Goal: Information Seeking & Learning: Learn about a topic

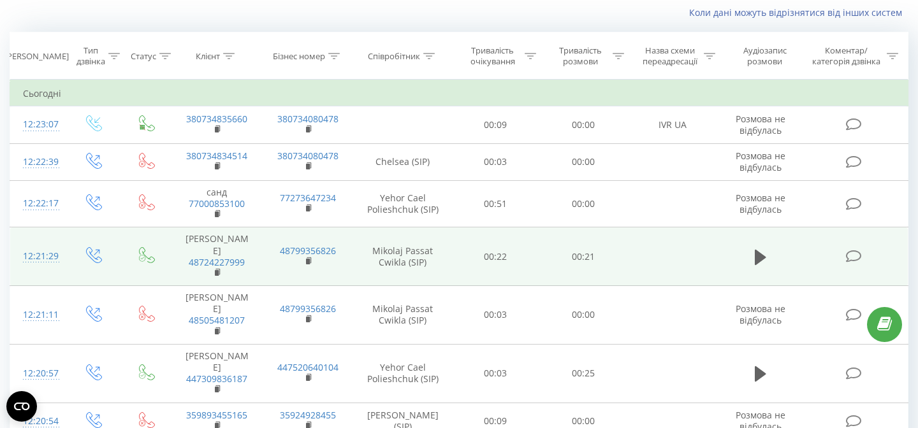
scroll to position [89, 0]
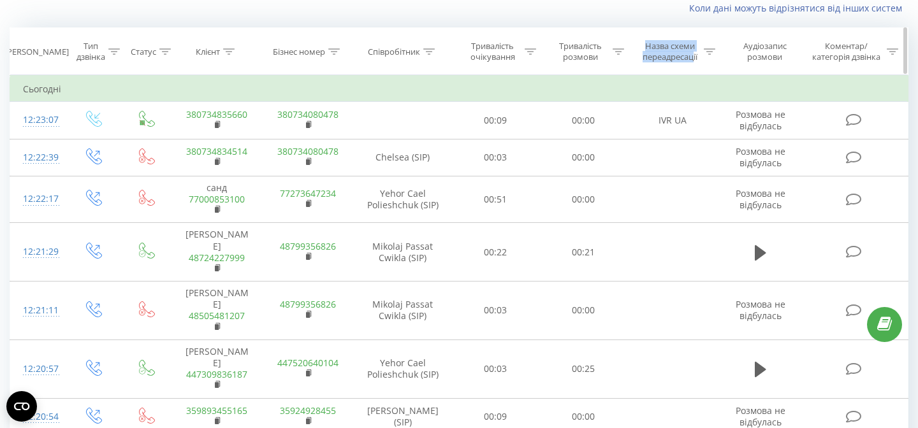
drag, startPoint x: 639, startPoint y: 43, endPoint x: 708, endPoint y: 69, distance: 74.4
click at [702, 60] on div "Назва схеми переадресації" at bounding box center [677, 52] width 76 height 22
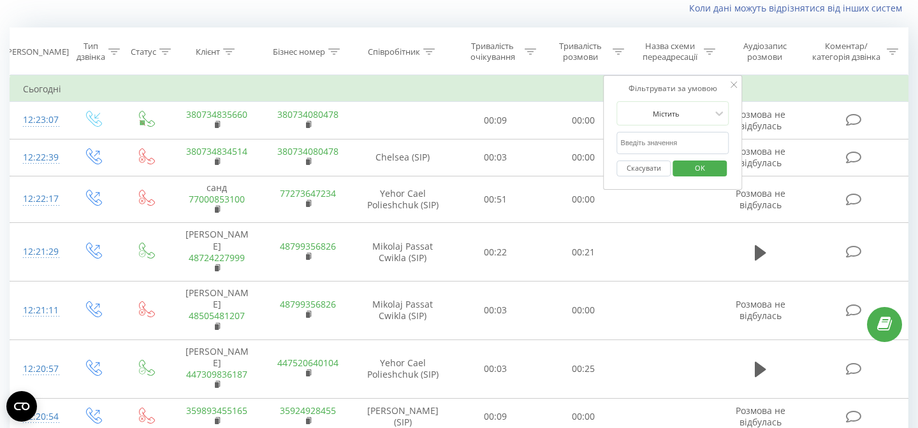
click at [677, 17] on div "Коли дані можуть відрізнятися вiд інших систем" at bounding box center [459, 8] width 916 height 31
drag, startPoint x: 788, startPoint y: 60, endPoint x: 735, endPoint y: 38, distance: 56.8
click at [735, 38] on th "Аудіозапис розмови" at bounding box center [760, 51] width 84 height 47
click at [748, 42] on div "Аудіозапис розмови" at bounding box center [764, 52] width 69 height 22
click at [734, 85] on icon at bounding box center [733, 85] width 6 height 6
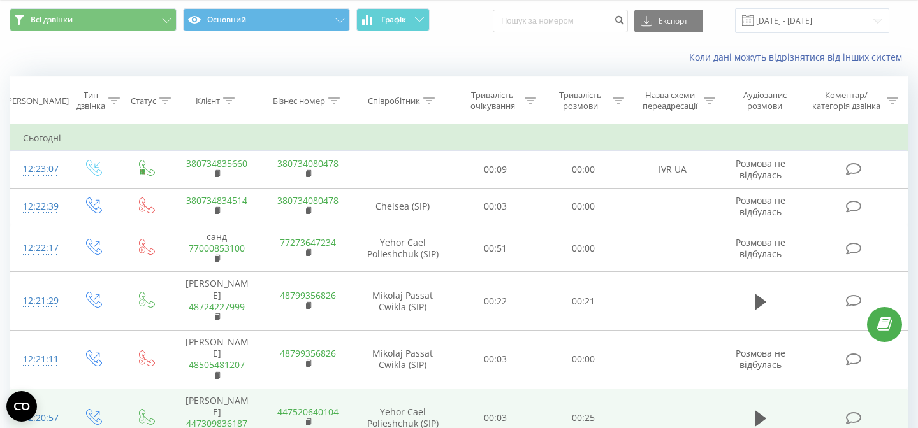
scroll to position [6, 0]
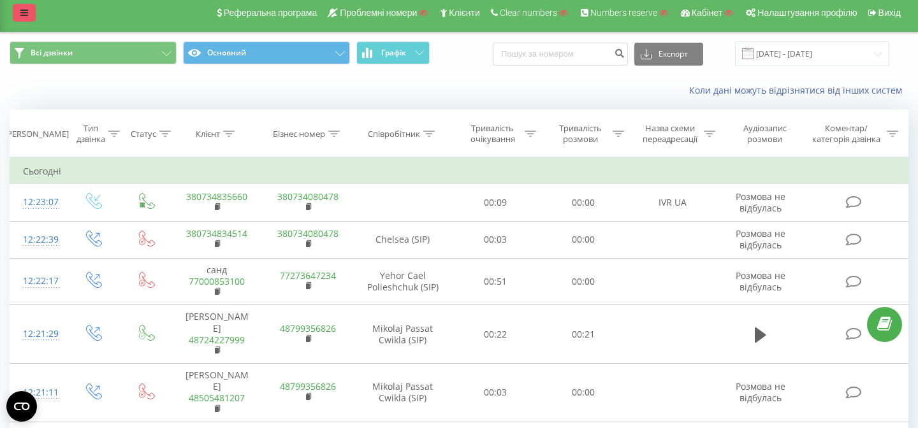
click at [24, 12] on icon at bounding box center [24, 12] width 8 height 9
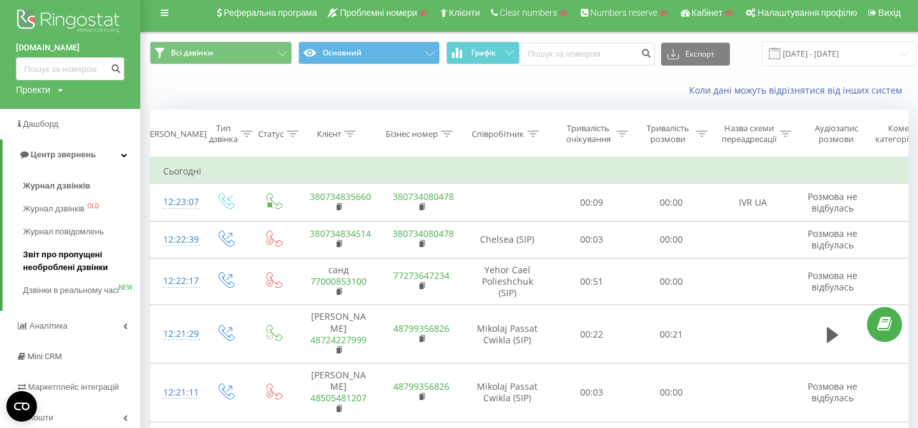
click at [57, 261] on span "Звіт про пропущені необроблені дзвінки" at bounding box center [78, 261] width 111 height 25
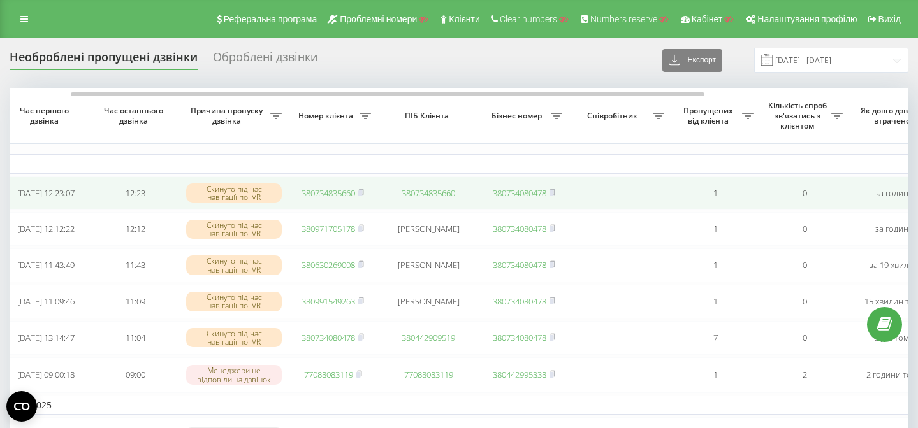
scroll to position [0, 66]
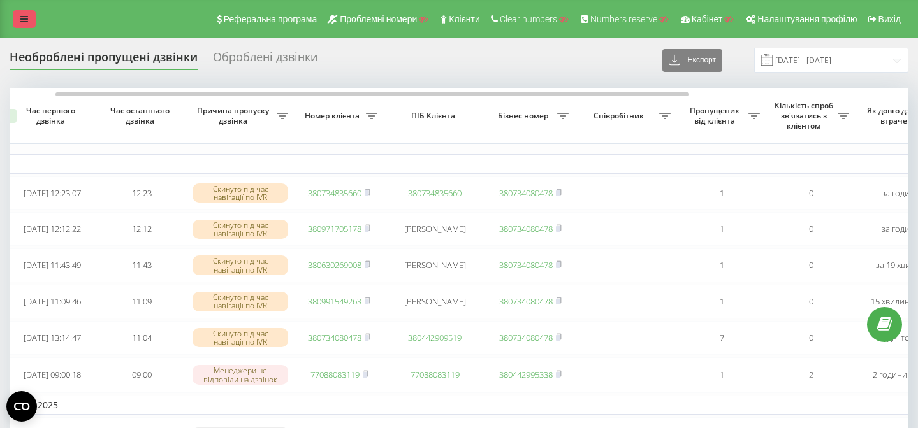
click at [26, 17] on icon at bounding box center [24, 19] width 8 height 9
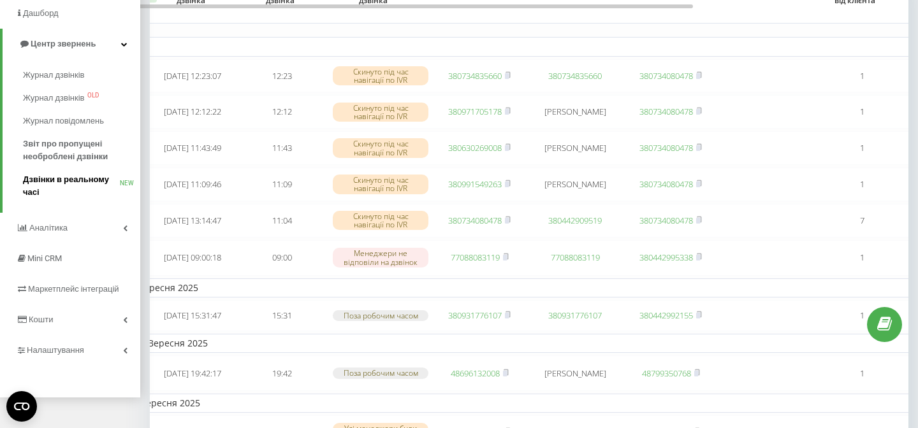
scroll to position [133, 0]
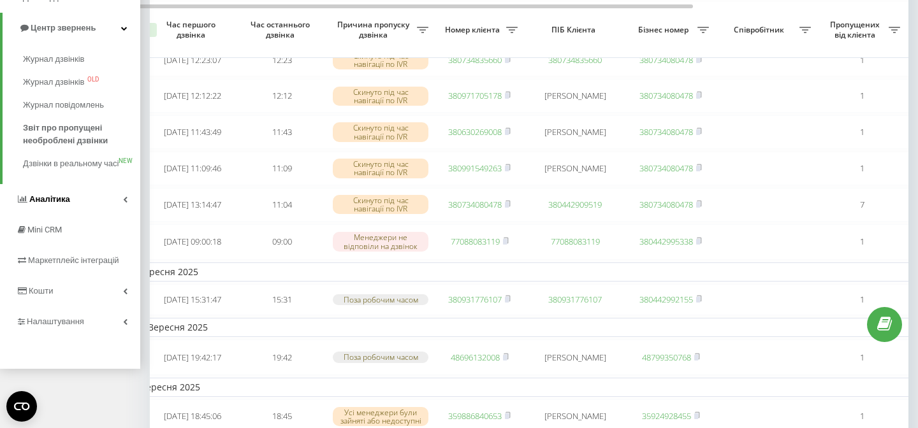
click at [72, 215] on link "Аналiтика" at bounding box center [70, 199] width 140 height 31
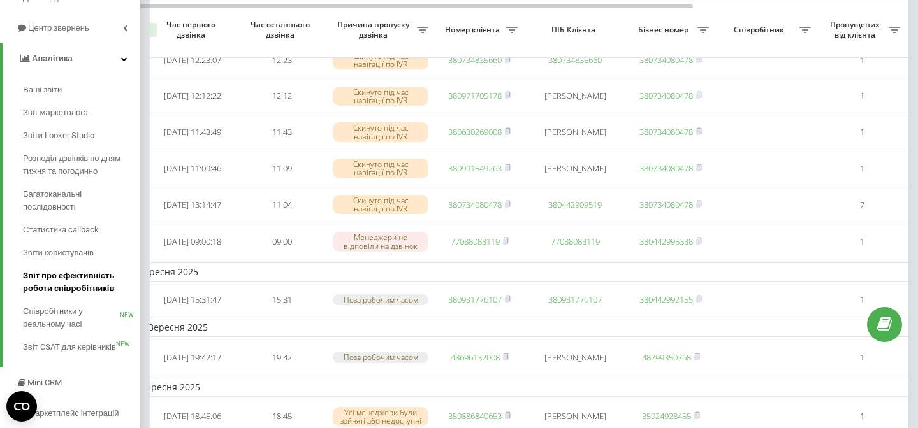
click at [41, 282] on span "Звіт про ефективність роботи співробітників" at bounding box center [78, 282] width 111 height 25
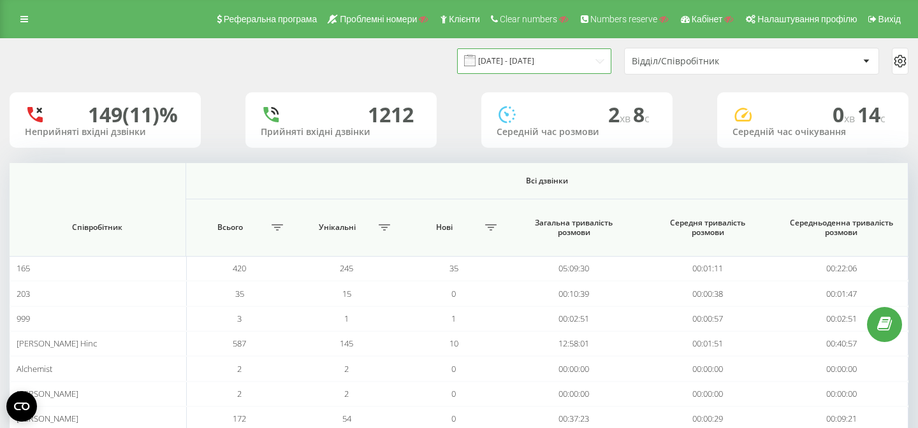
click at [511, 57] on input "[DATE] - [DATE]" at bounding box center [534, 60] width 154 height 25
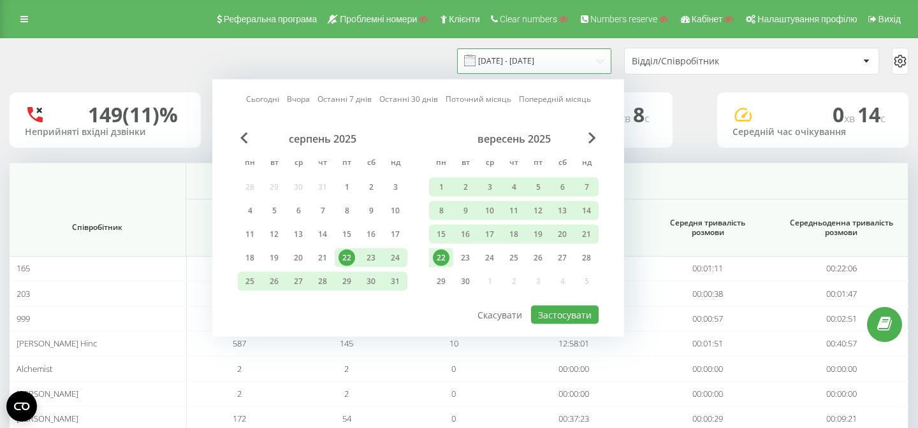
click at [511, 57] on input "[DATE] - [DATE]" at bounding box center [534, 60] width 154 height 25
click at [683, 63] on div "Відділ/Співробітник" at bounding box center [708, 61] width 152 height 11
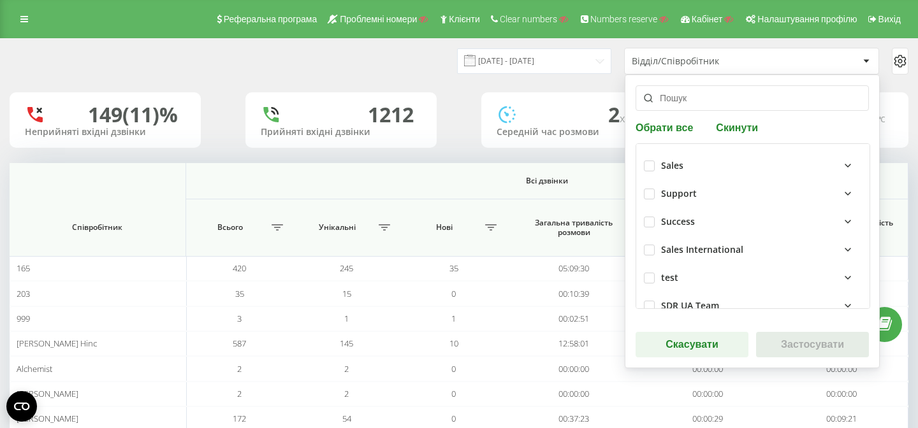
click at [708, 57] on div "Відділ/Співробітник" at bounding box center [708, 61] width 152 height 11
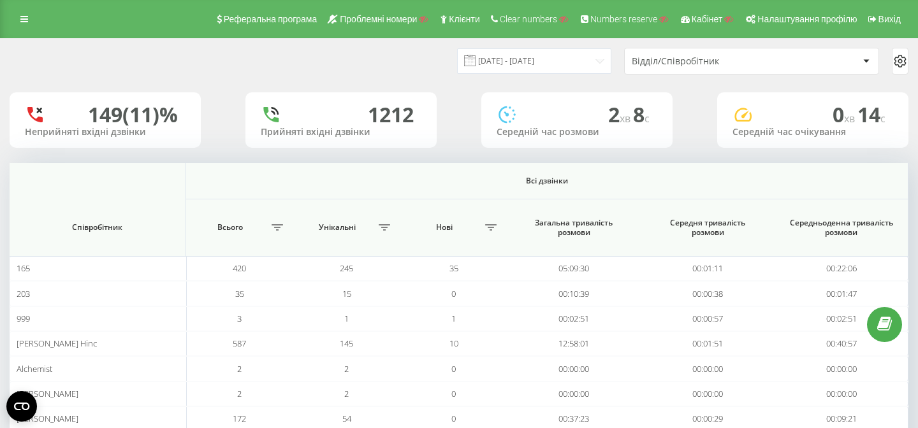
click at [903, 60] on icon at bounding box center [899, 61] width 15 height 15
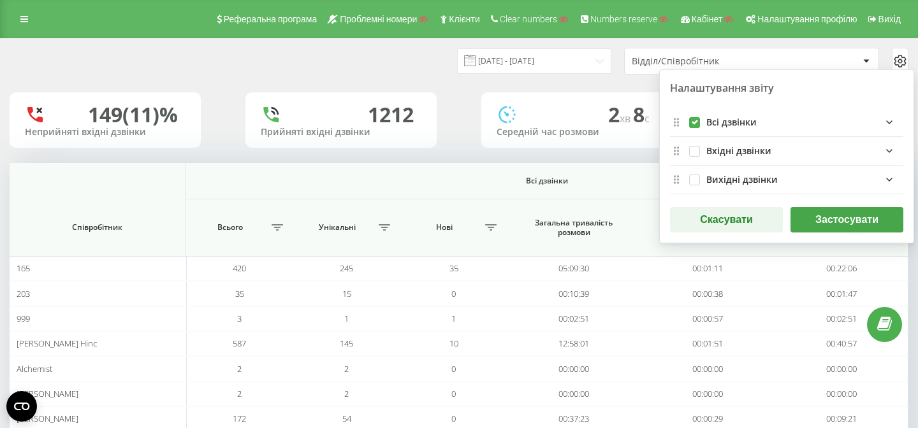
click at [872, 118] on div "Всі дзвінки" at bounding box center [804, 122] width 197 height 15
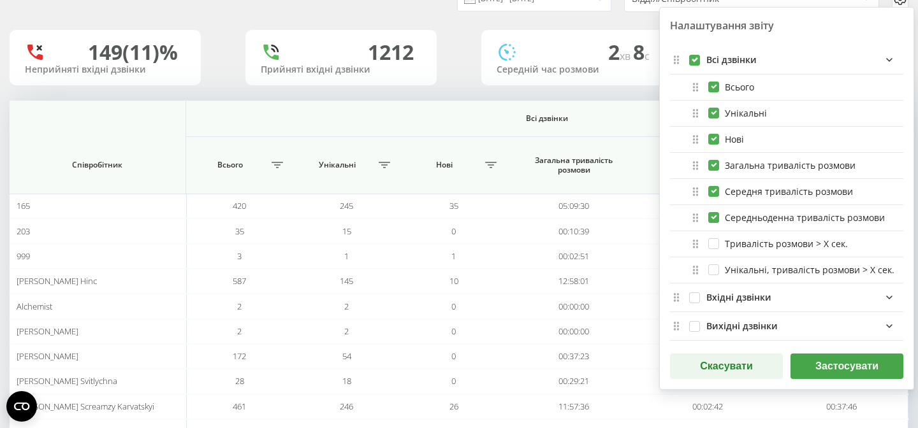
scroll to position [73, 0]
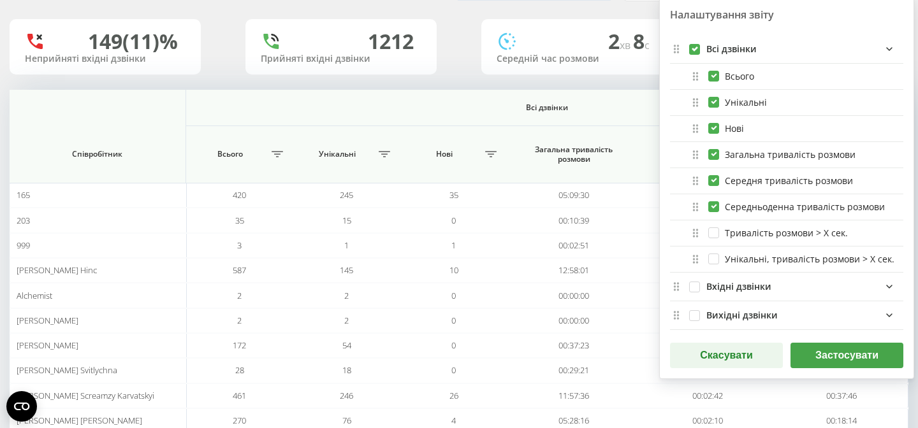
click at [811, 358] on button "Застосувати" at bounding box center [846, 355] width 113 height 25
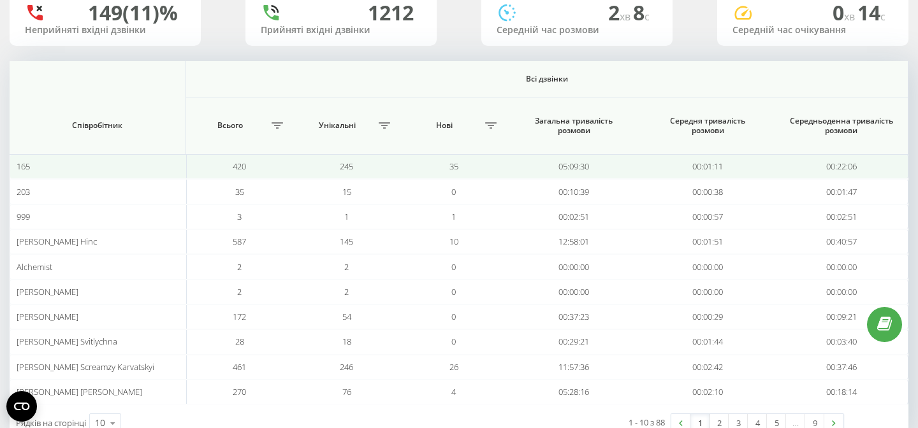
scroll to position [67, 0]
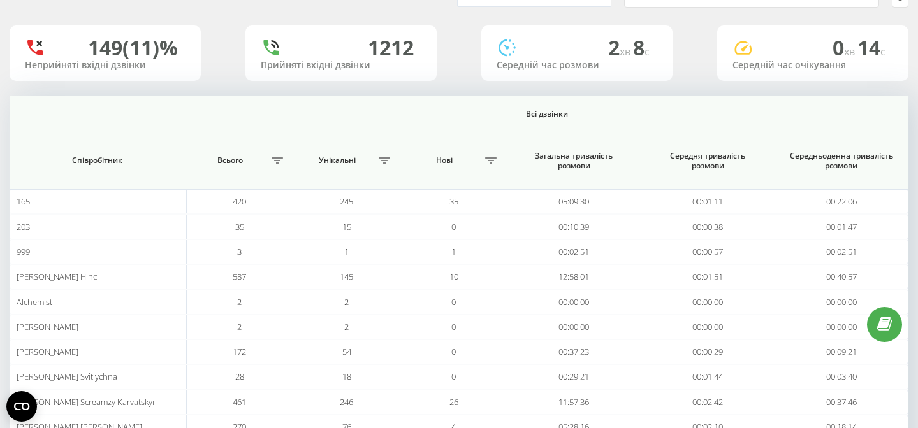
click at [103, 45] on div "149 (11)%" at bounding box center [133, 48] width 90 height 24
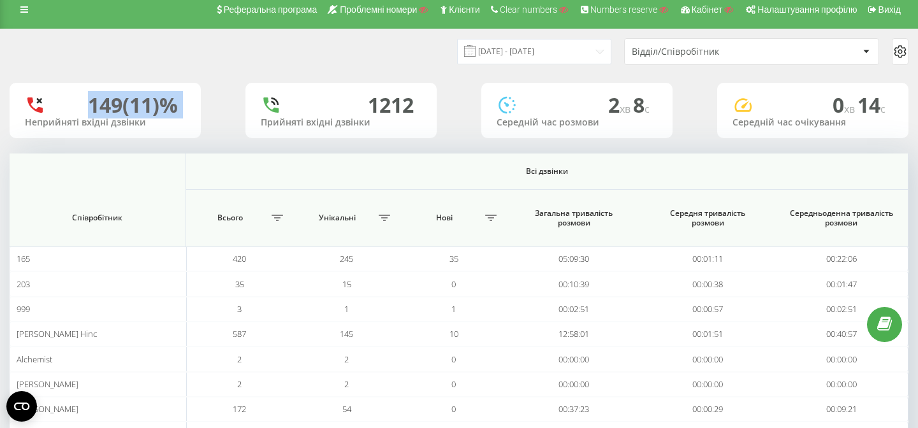
scroll to position [0, 0]
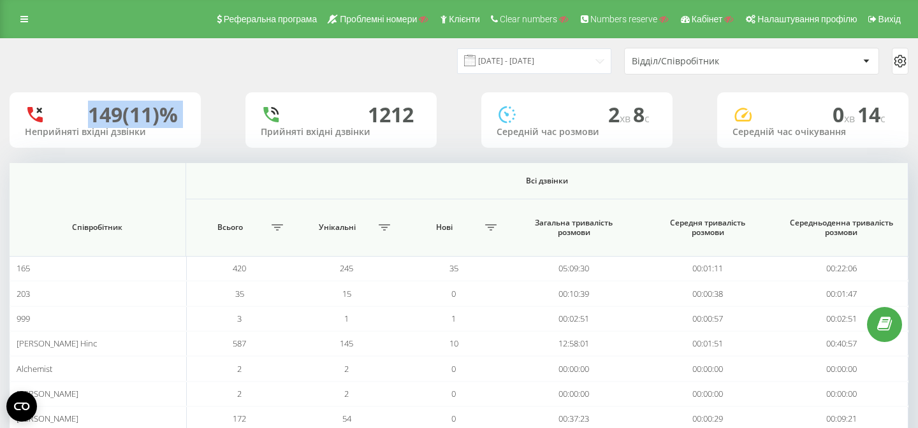
click at [113, 115] on div "149 (11)%" at bounding box center [133, 115] width 90 height 24
click at [91, 119] on div "149 (11)%" at bounding box center [133, 115] width 90 height 24
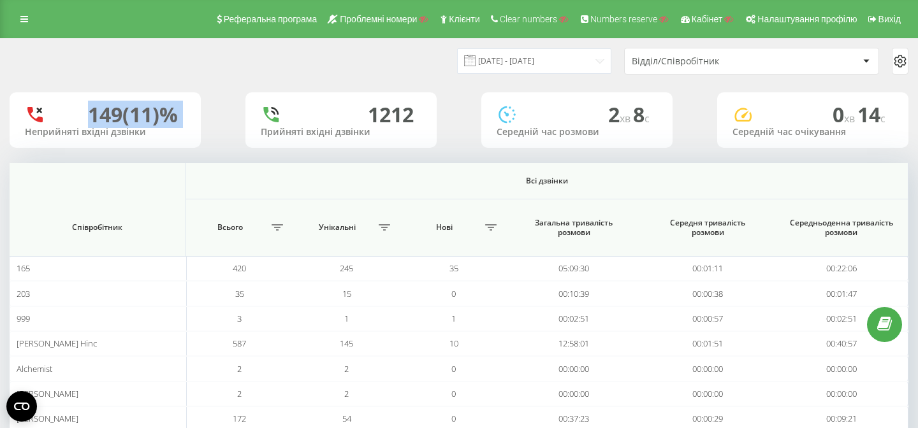
click at [91, 119] on div "149 (11)%" at bounding box center [133, 115] width 90 height 24
click at [391, 112] on div "1212" at bounding box center [391, 115] width 46 height 24
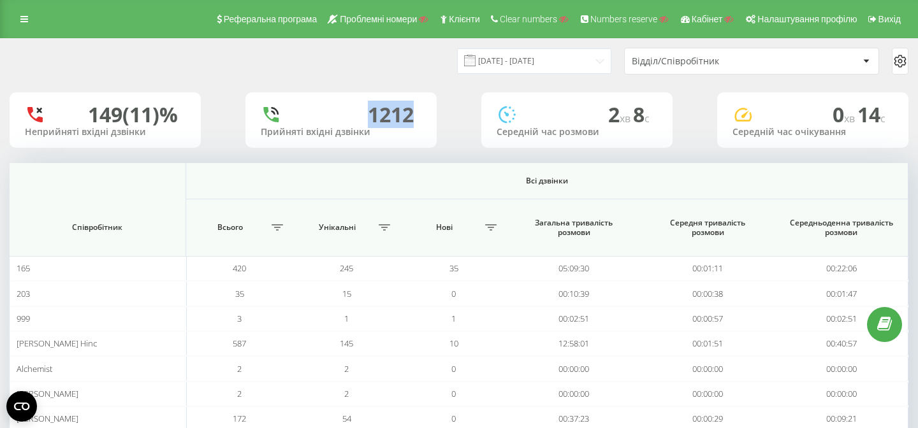
click at [391, 112] on div "1212" at bounding box center [391, 115] width 46 height 24
click at [623, 112] on span "хв" at bounding box center [625, 119] width 13 height 14
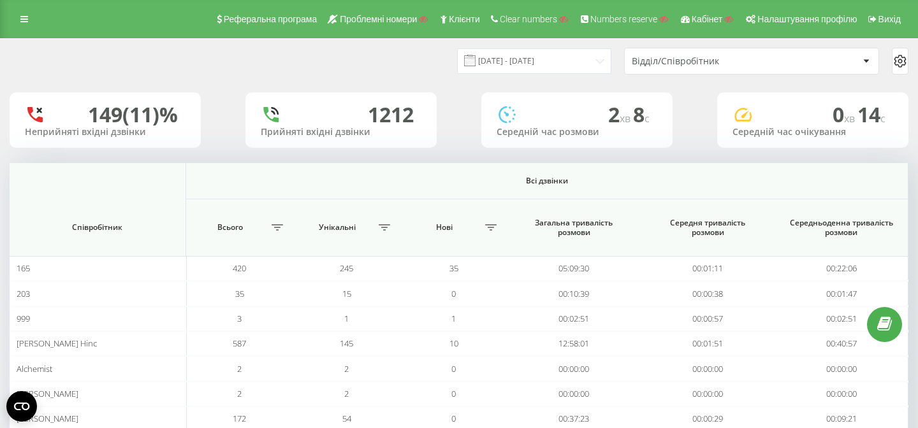
click at [858, 113] on span "14 c" at bounding box center [871, 114] width 28 height 27
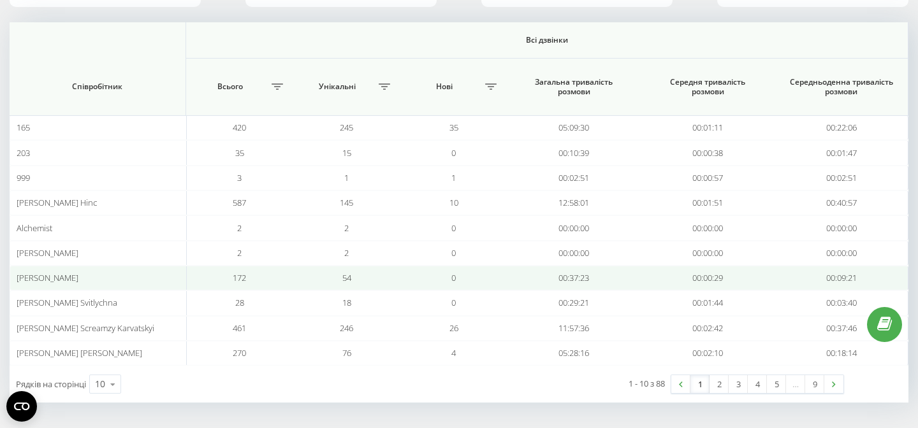
drag, startPoint x: 15, startPoint y: 278, endPoint x: 166, endPoint y: 273, distance: 151.1
click at [168, 276] on td "Anastasiia Parvela Hasiuk" at bounding box center [98, 278] width 177 height 25
drag, startPoint x: 333, startPoint y: 279, endPoint x: 379, endPoint y: 279, distance: 46.5
click at [379, 279] on td "54" at bounding box center [346, 278] width 107 height 25
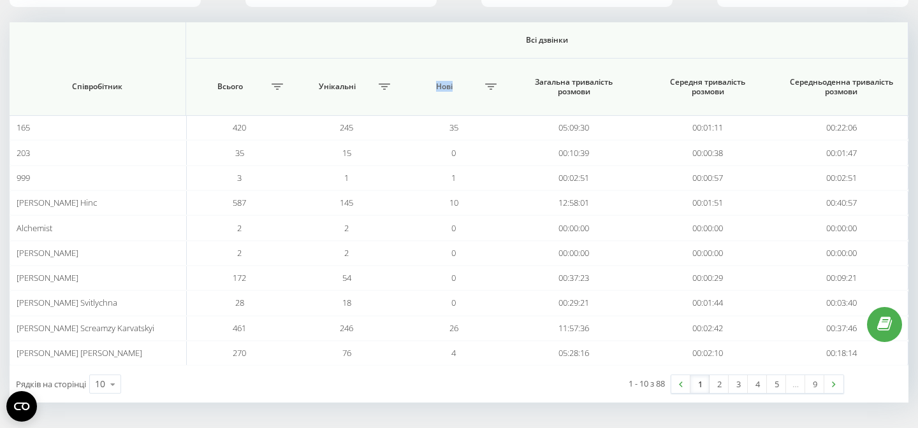
drag, startPoint x: 431, startPoint y: 82, endPoint x: 460, endPoint y: 88, distance: 28.8
click at [460, 90] on span "Нові" at bounding box center [444, 87] width 75 height 10
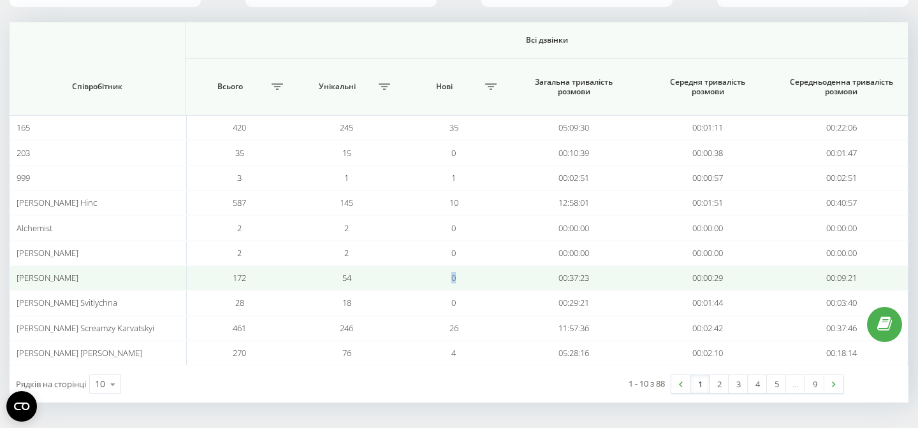
drag, startPoint x: 433, startPoint y: 270, endPoint x: 471, endPoint y: 272, distance: 37.6
click at [472, 272] on td "0" at bounding box center [453, 278] width 107 height 25
drag, startPoint x: 337, startPoint y: 276, endPoint x: 367, endPoint y: 278, distance: 30.0
click at [367, 278] on td "54" at bounding box center [346, 278] width 107 height 25
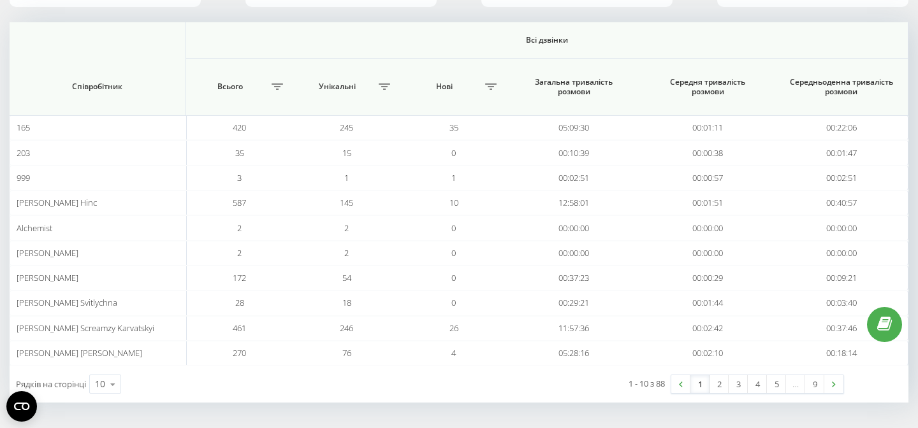
click at [558, 82] on span "Загальна тривалість розмови" at bounding box center [573, 87] width 109 height 20
click at [693, 79] on span "Середня тривалість розмови" at bounding box center [707, 87] width 109 height 20
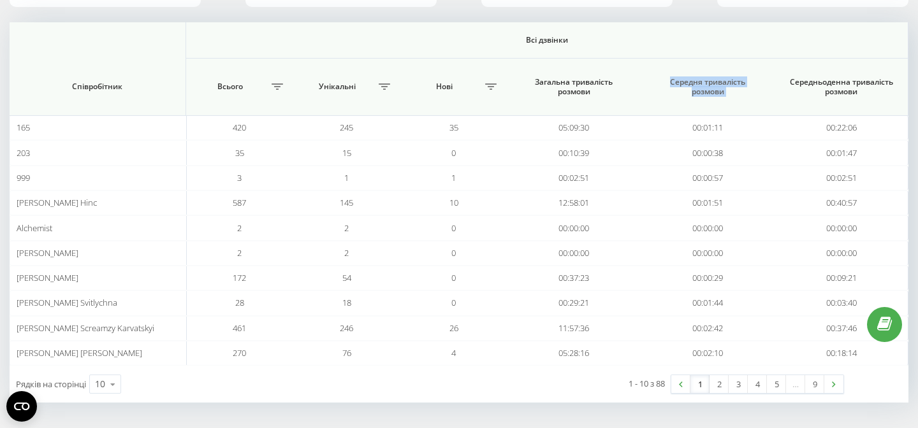
click at [693, 79] on span "Середня тривалість розмови" at bounding box center [707, 87] width 109 height 20
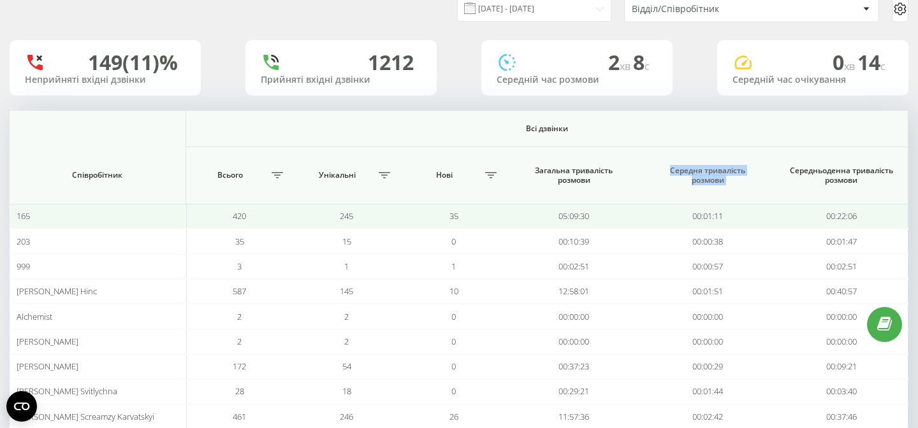
scroll to position [0, 0]
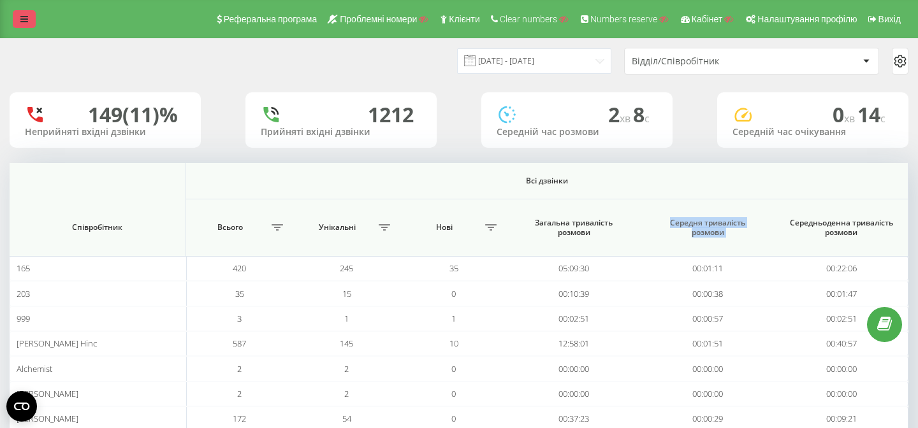
click at [21, 17] on icon at bounding box center [24, 19] width 8 height 9
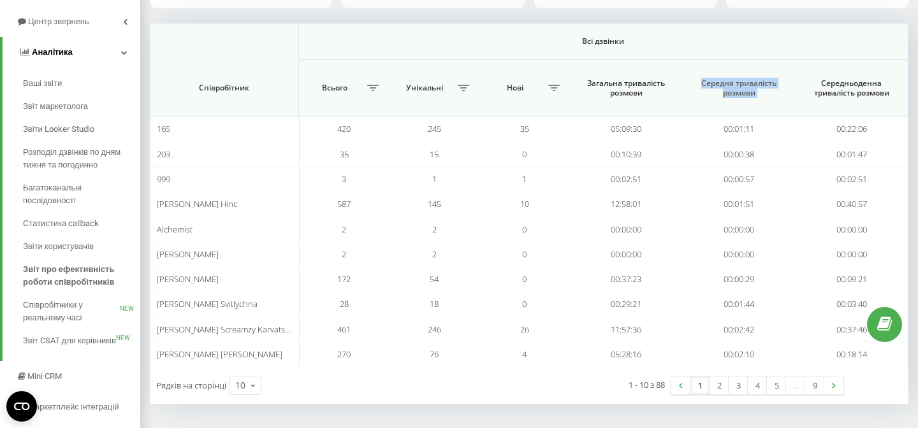
scroll to position [140, 0]
click at [42, 311] on span "Співробітники у реальному часі" at bounding box center [71, 310] width 97 height 25
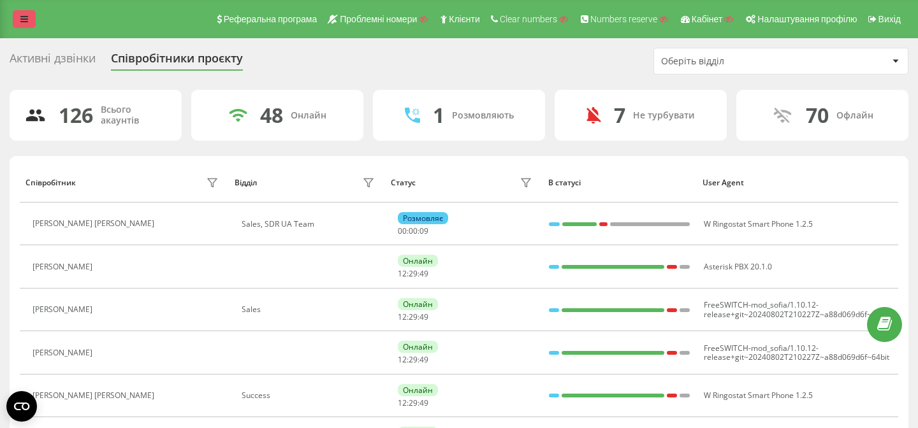
click at [29, 23] on link at bounding box center [24, 19] width 23 height 18
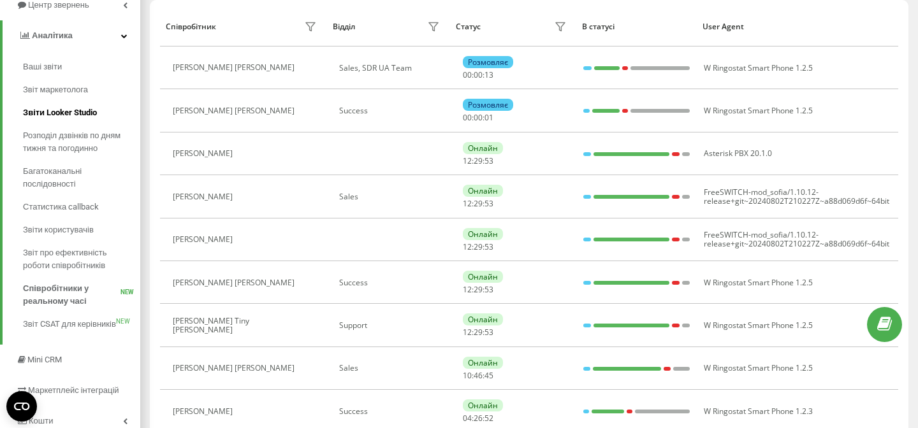
scroll to position [158, 0]
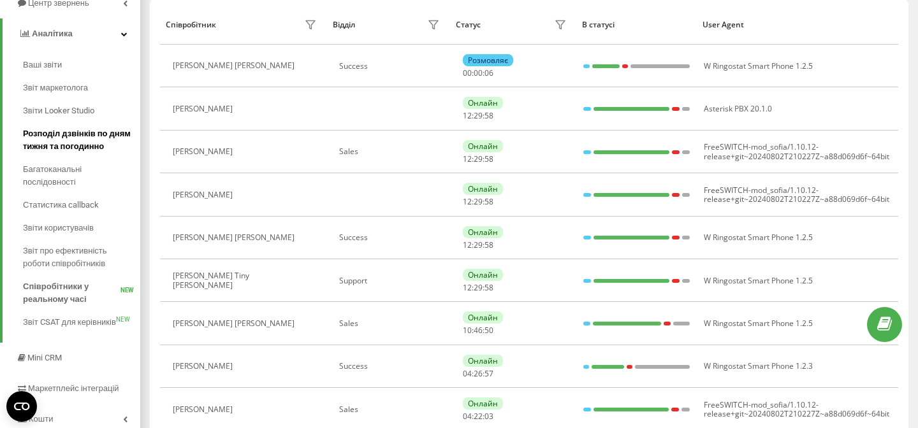
click at [32, 138] on span "Розподіл дзвінків по дням тижня та погодинно" at bounding box center [78, 139] width 111 height 25
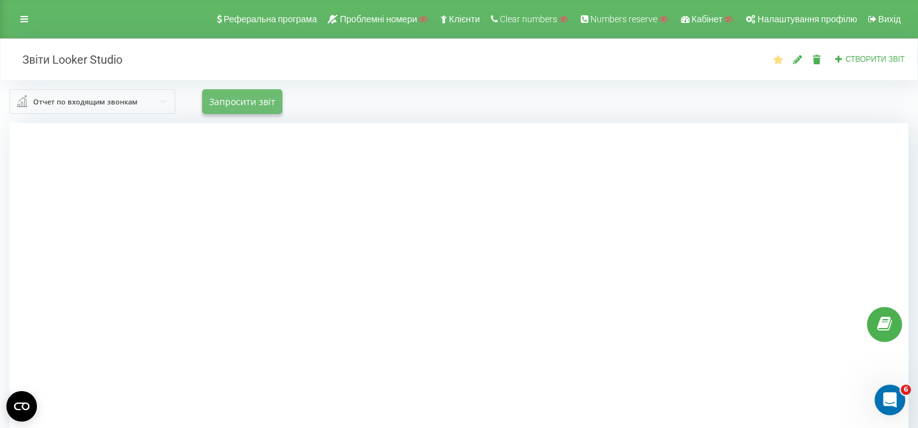
click at [255, 105] on button "Запросити звіт" at bounding box center [242, 101] width 80 height 25
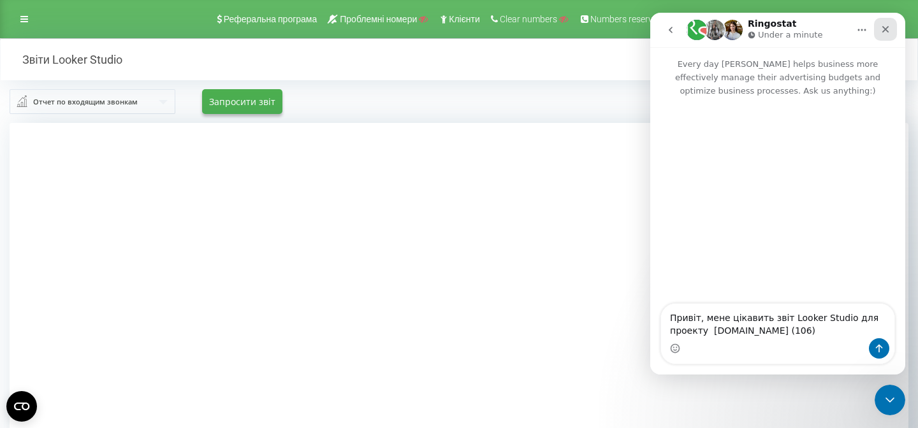
click at [880, 24] on icon "Close" at bounding box center [885, 29] width 10 height 10
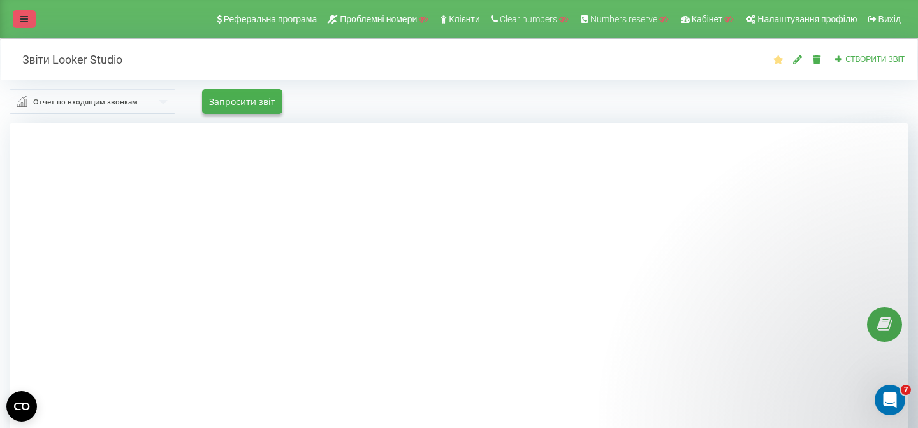
click at [17, 18] on link at bounding box center [24, 19] width 23 height 18
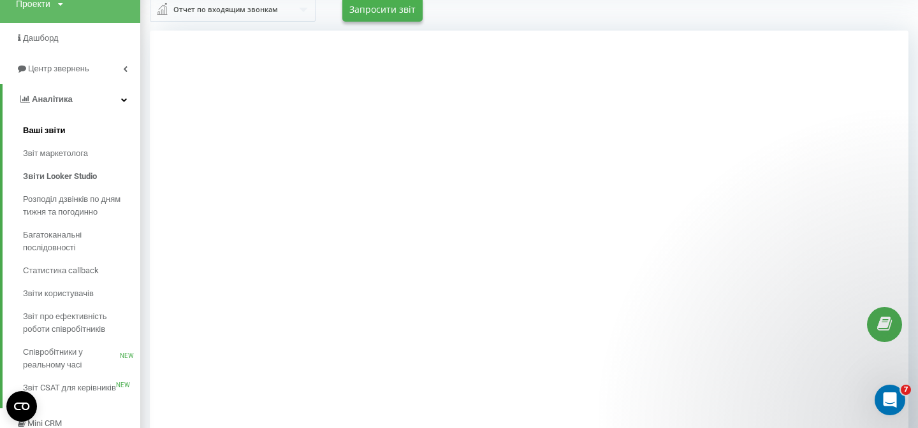
scroll to position [91, 0]
click at [54, 66] on span "Центр звернень" at bounding box center [60, 70] width 65 height 10
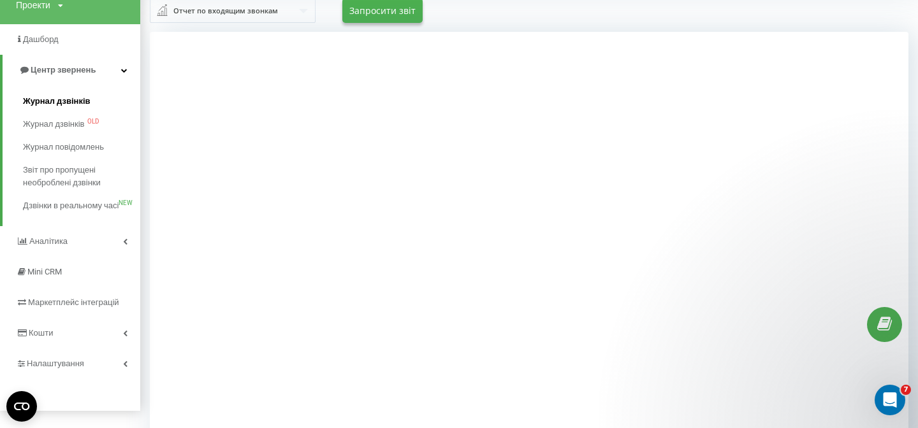
click at [46, 106] on span "Журнал дзвінків" at bounding box center [57, 101] width 68 height 13
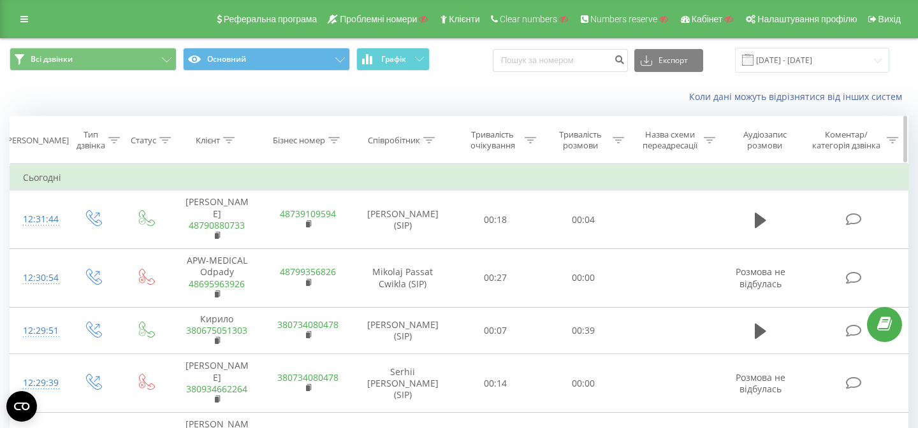
click at [619, 144] on div at bounding box center [617, 140] width 11 height 11
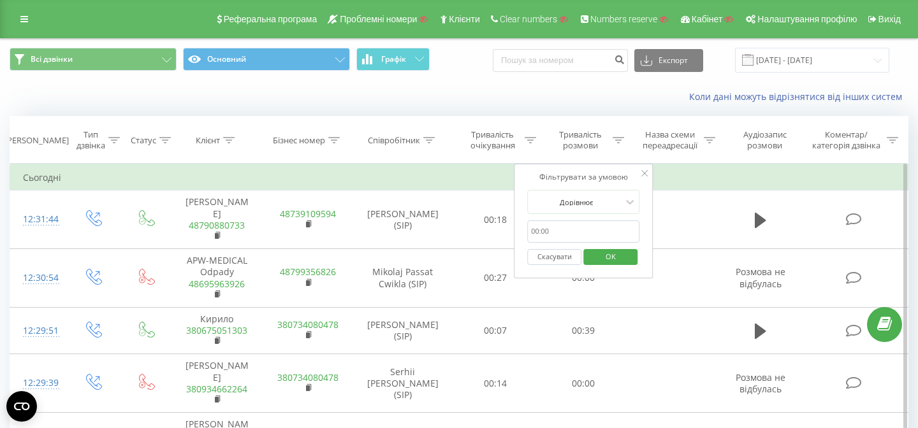
click at [550, 227] on input "text" at bounding box center [583, 232] width 112 height 22
type input "02:00"
click at [596, 202] on div at bounding box center [576, 202] width 91 height 12
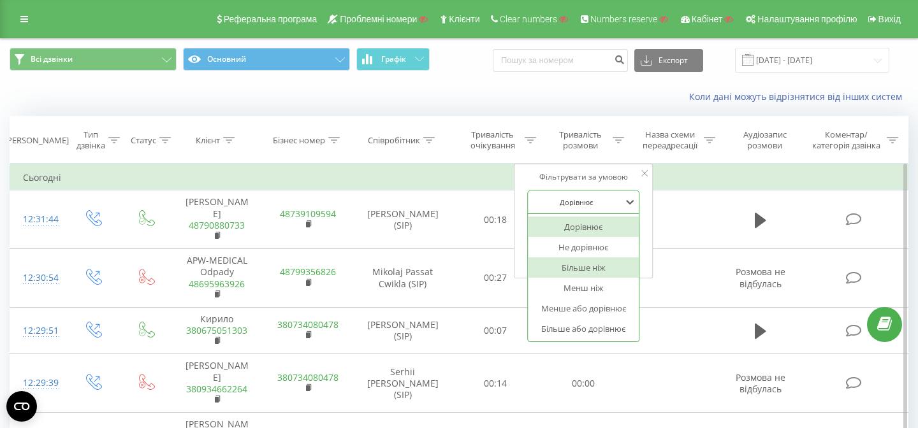
click at [583, 268] on div "Більше ніж" at bounding box center [583, 267] width 111 height 20
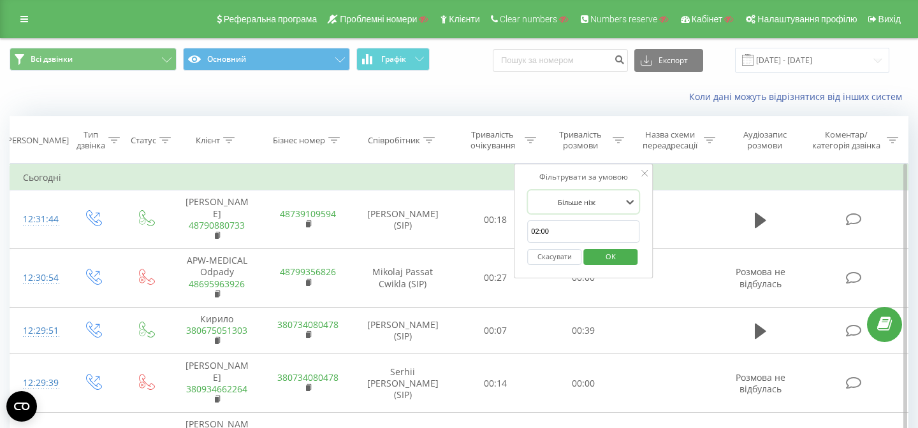
click at [607, 265] on span "OK" at bounding box center [611, 257] width 36 height 20
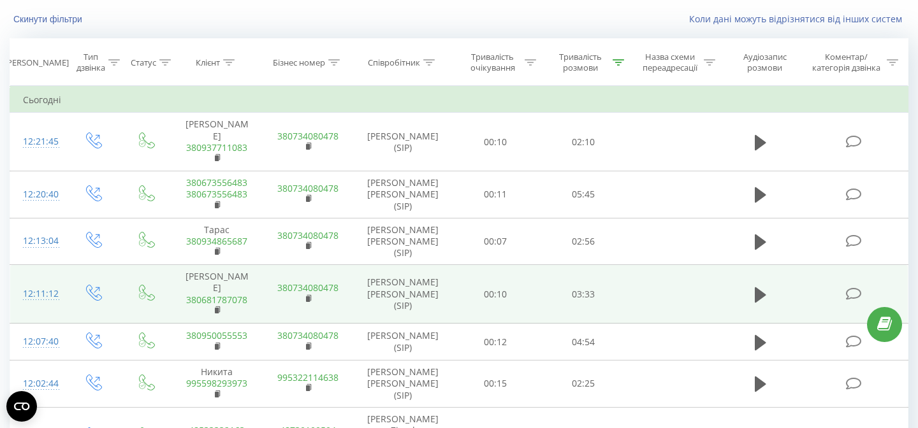
scroll to position [27, 0]
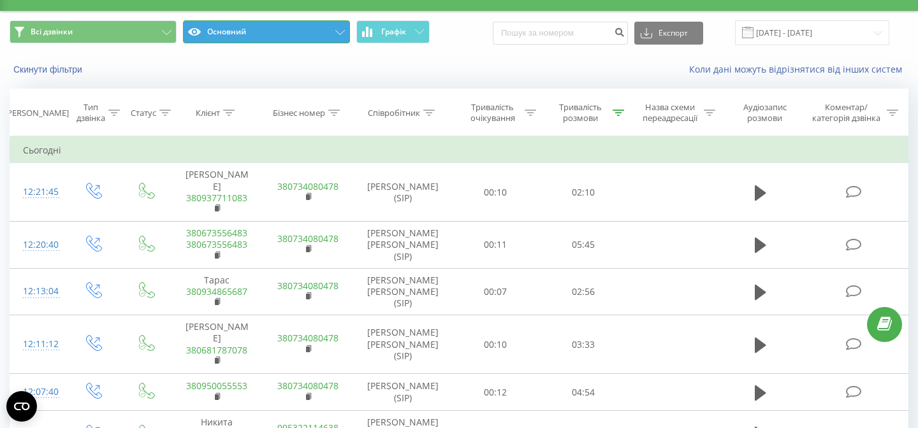
click at [319, 23] on button "Основний" at bounding box center [266, 31] width 167 height 23
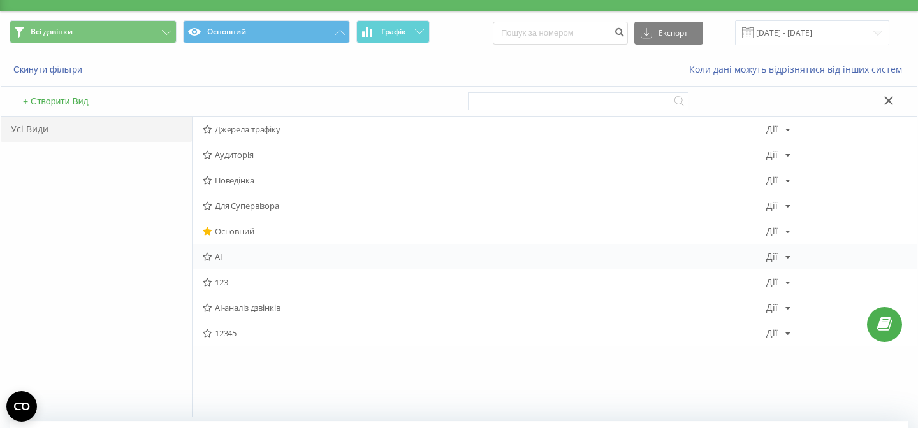
click at [253, 262] on div "AI Дії Редагувати Копіювати Видалити За замовчуванням Поділитися" at bounding box center [554, 256] width 725 height 25
click at [274, 257] on span "AI" at bounding box center [484, 256] width 563 height 9
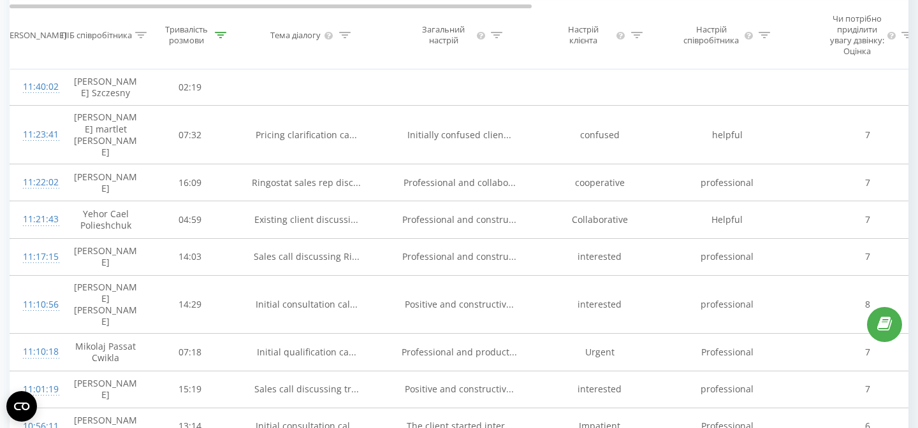
scroll to position [604, 0]
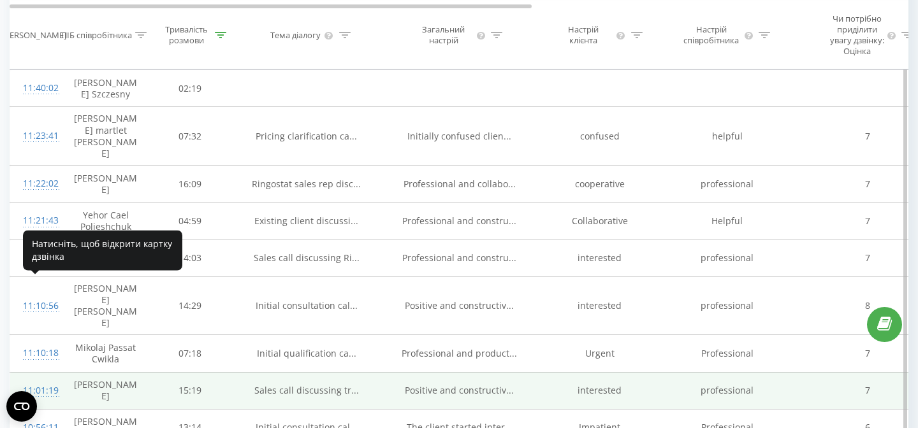
click at [40, 379] on div "11:01:19" at bounding box center [35, 391] width 25 height 25
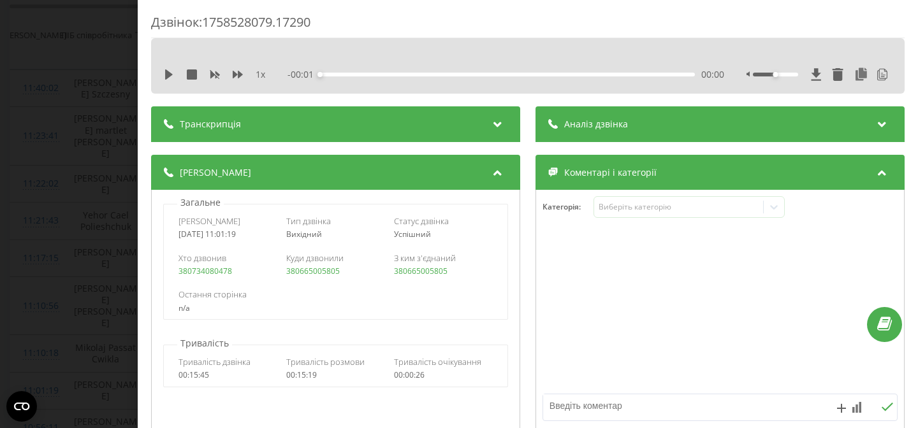
click at [72, 212] on div "Дзвінок : 1758528079.17290 1 x - 00:01 00:00 00:00 Транскрипція 00:01 Алло! 00:…" at bounding box center [459, 214] width 918 height 428
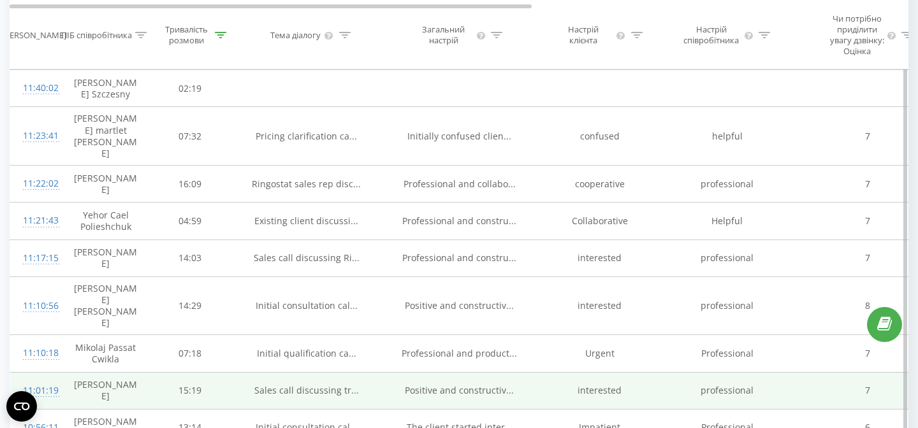
click at [48, 379] on div "11:01:19" at bounding box center [35, 391] width 25 height 25
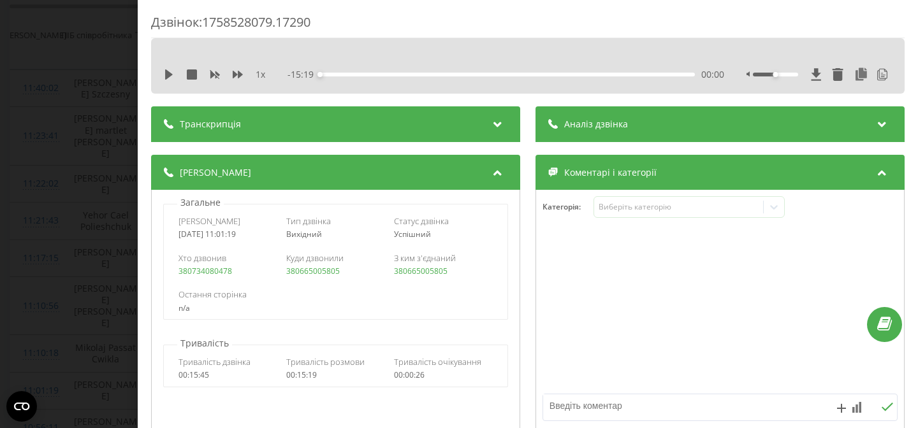
click at [211, 243] on div "Дата дзвінка 2025-09-22 11:01:19 Тип дзвінка Вихідний Статус дзвінка Успішний" at bounding box center [335, 227] width 343 height 37
click at [314, 237] on span "Вихідний" at bounding box center [304, 234] width 36 height 11
click at [313, 237] on span "Вихідний" at bounding box center [304, 234] width 36 height 11
click at [250, 126] on div "Транскрипція" at bounding box center [335, 124] width 369 height 36
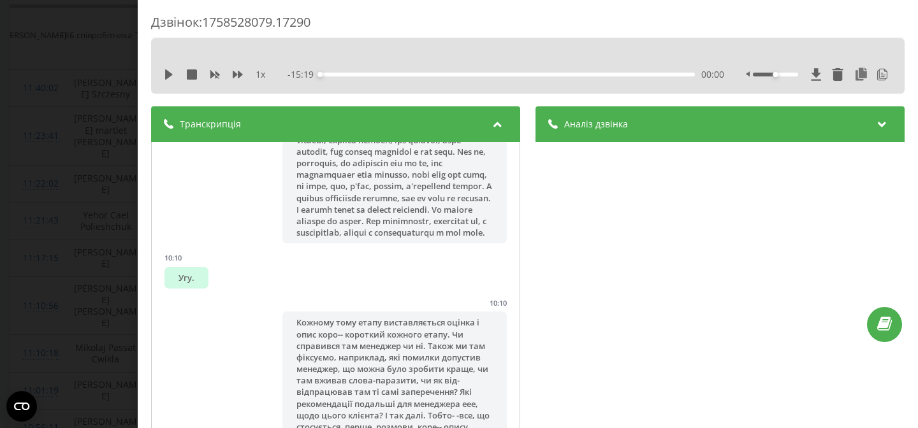
scroll to position [4258, 0]
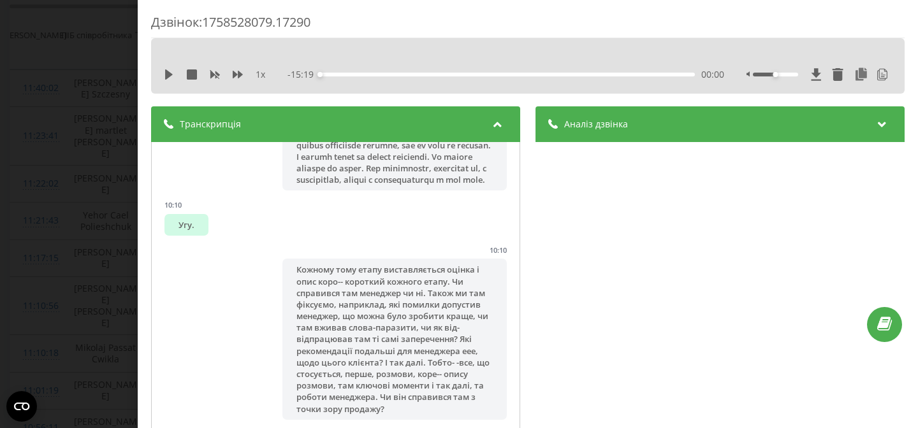
click at [371, 119] on div "Транскрипція" at bounding box center [335, 124] width 369 height 36
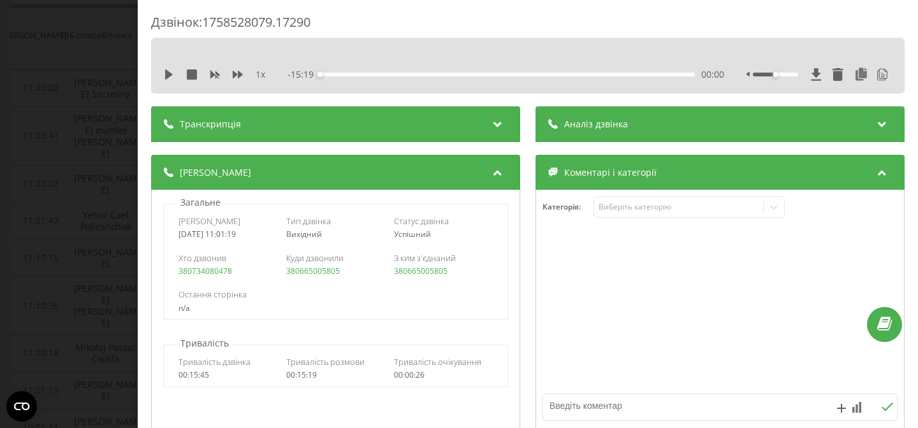
click at [579, 127] on span "Аналіз дзвінка" at bounding box center [596, 124] width 64 height 13
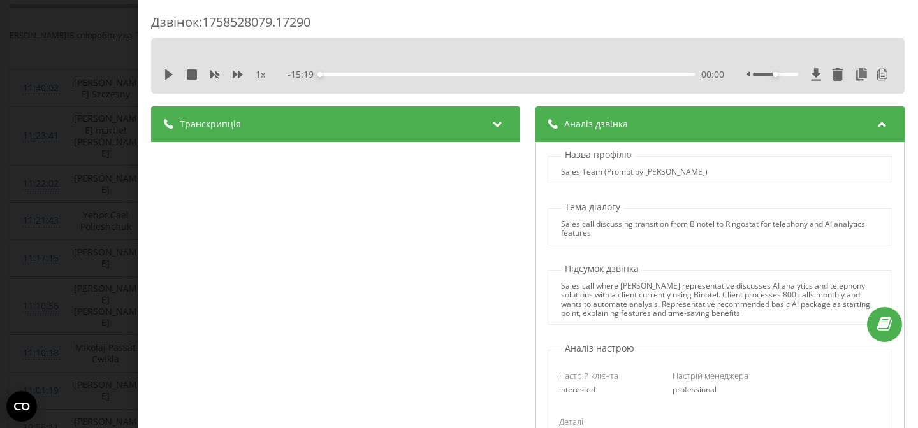
scroll to position [1, 0]
click at [567, 203] on p "Тема діалогу" at bounding box center [592, 206] width 62 height 13
click at [663, 233] on div "Sales call discussing transition from Binotel to Ringostat for telephony and AI…" at bounding box center [719, 228] width 317 height 18
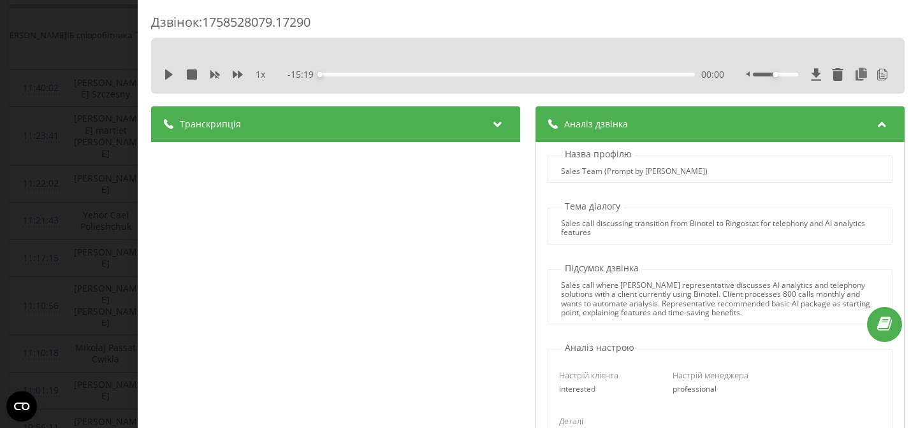
click at [639, 219] on div "Sales call discussing transition from Binotel to Ringostat for telephony and AI…" at bounding box center [719, 228] width 317 height 18
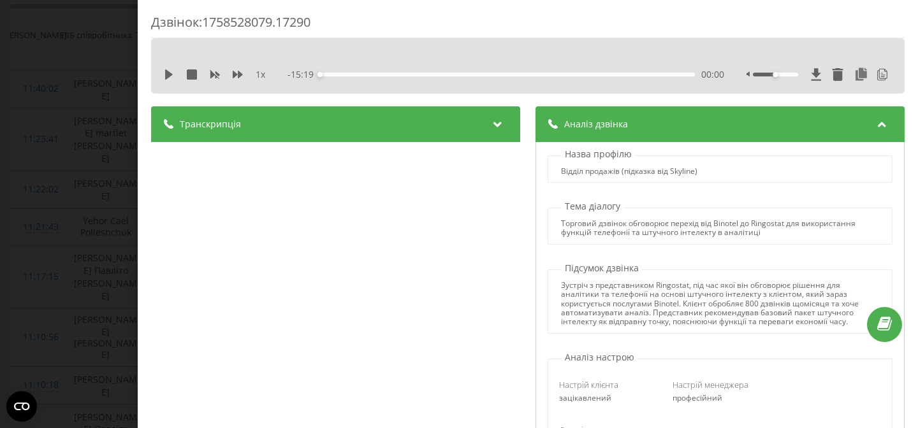
click at [611, 245] on div "Торговий дзвінок обговорює перехід від Binotel до Ringostat для використання фу…" at bounding box center [719, 226] width 344 height 37
click at [572, 235] on font "Торговий дзвінок обговорює перехід від Binotel до Ringostat для використання фу…" at bounding box center [708, 228] width 294 height 20
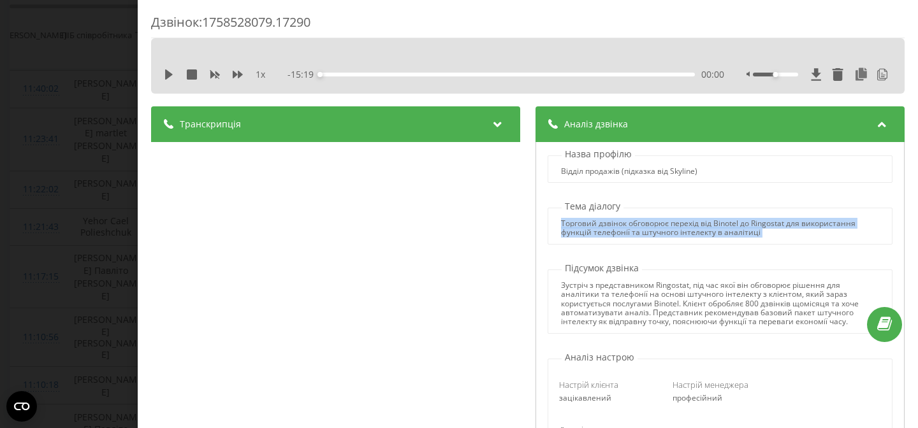
click at [572, 235] on font "Торговий дзвінок обговорює перехід від Binotel до Ringostat для використання фу…" at bounding box center [708, 228] width 294 height 20
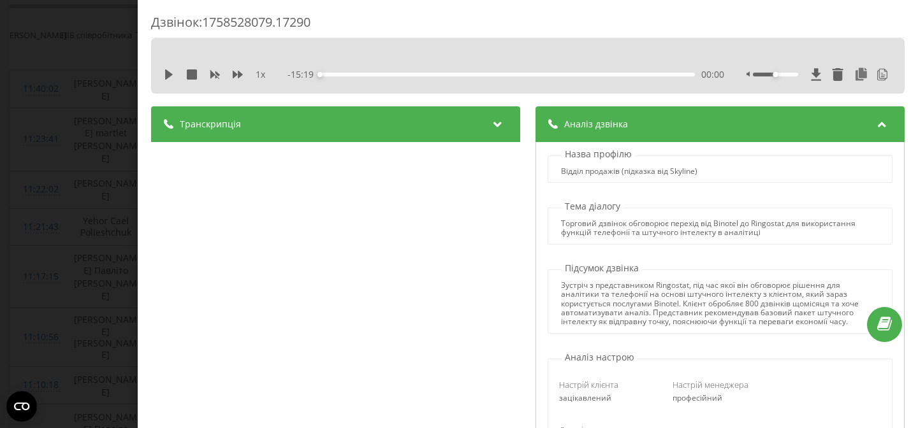
click at [595, 245] on div "Торговий дзвінок обговорює перехід від Binotel до Ringostat для використання фу…" at bounding box center [719, 226] width 344 height 37
click at [634, 238] on font "Торговий дзвінок обговорює перехід від Binotel до Ringostat для використання фу…" at bounding box center [708, 228] width 294 height 20
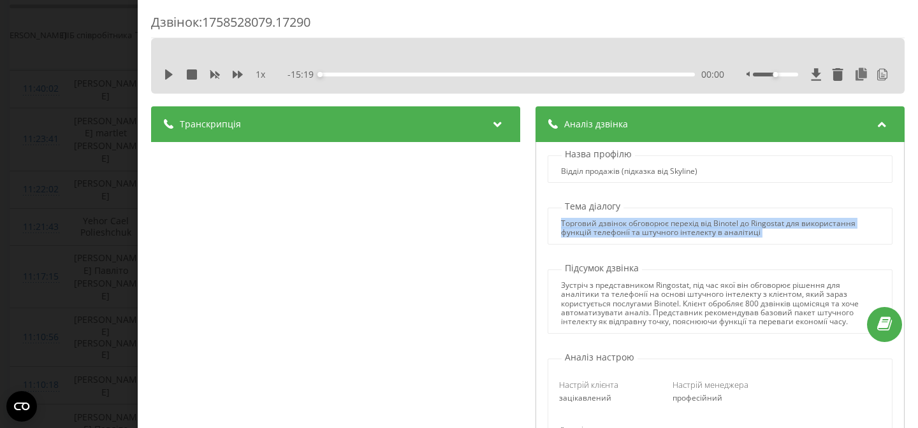
click at [634, 238] on font "Торговий дзвінок обговорює перехід від Binotel до Ringostat для використання фу…" at bounding box center [708, 228] width 294 height 20
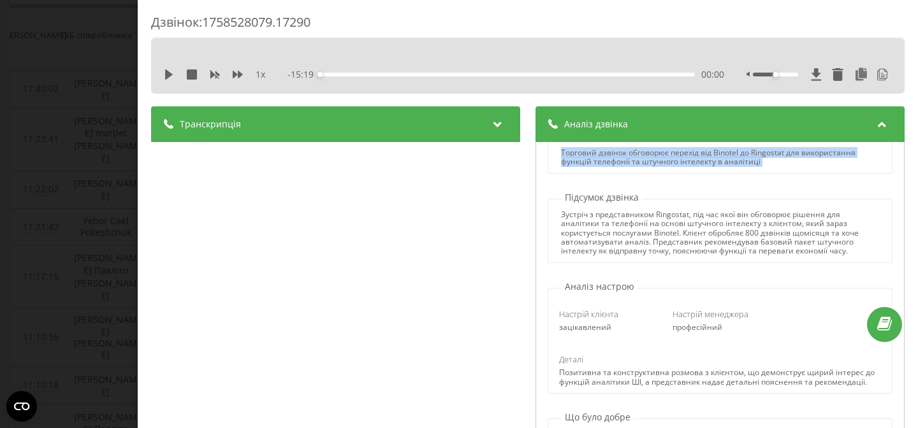
scroll to position [72, 0]
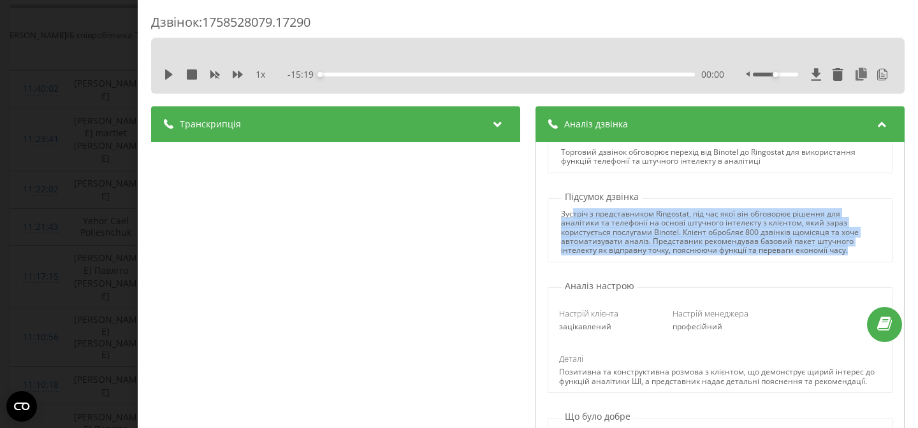
drag, startPoint x: 765, startPoint y: 262, endPoint x: 573, endPoint y: 222, distance: 196.6
click at [573, 222] on div "Зустріч з представником Ringostat, під час якої він обговорює рішення для аналі…" at bounding box center [719, 233] width 317 height 46
click at [573, 222] on font "Зустріч з представником Ringostat, під час якої він обговорює рішення для аналі…" at bounding box center [710, 232] width 298 height 48
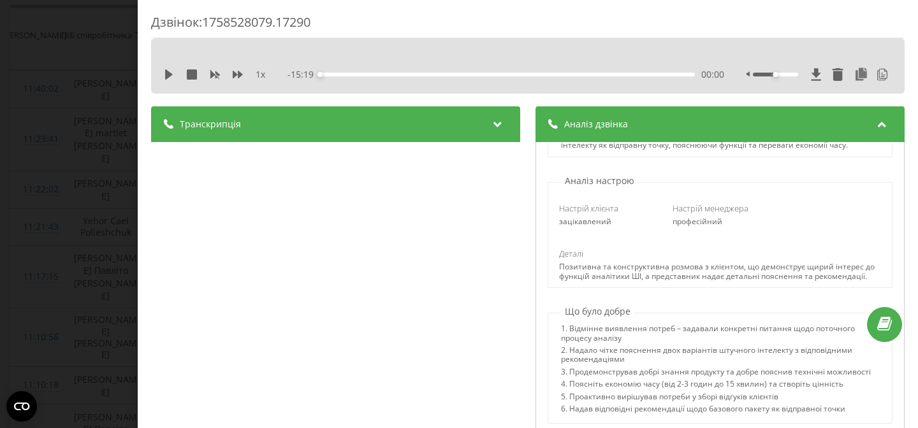
scroll to position [181, 0]
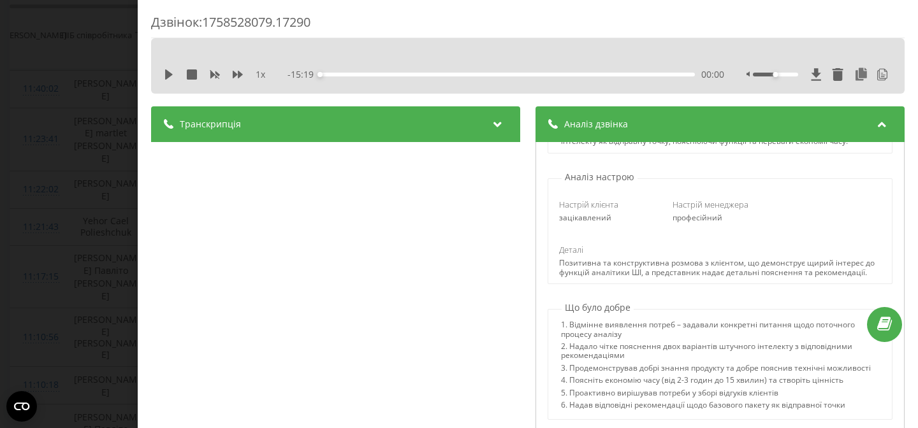
click at [296, 80] on font "15:19" at bounding box center [302, 74] width 23 height 12
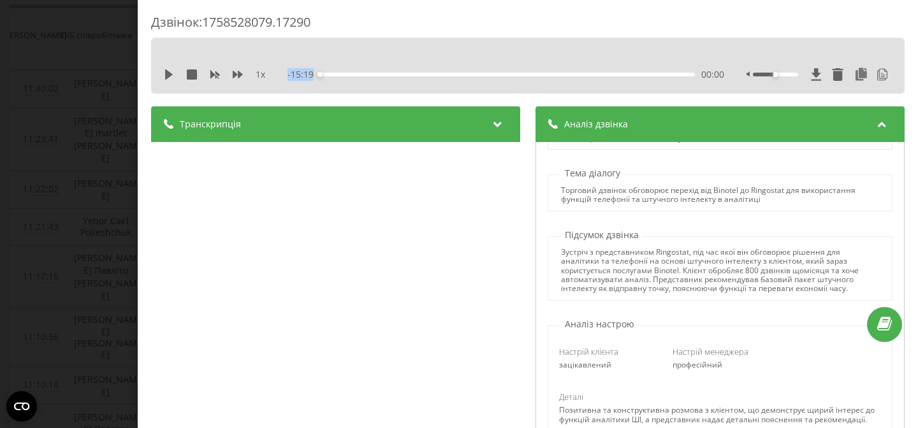
scroll to position [81, 0]
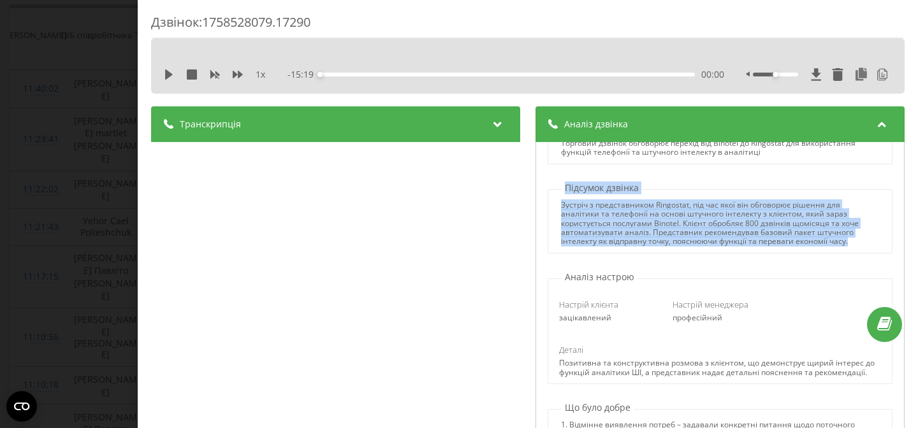
drag, startPoint x: 563, startPoint y: 203, endPoint x: 765, endPoint y: 262, distance: 211.0
click at [765, 254] on div "Підсумок дзвінка Зустріч з представником Ringostat, під час якої він обговорює …" at bounding box center [719, 218] width 355 height 72
click at [765, 254] on div "Зустріч з представником Ringostat, під час якої він обговорює рішення для аналі…" at bounding box center [719, 221] width 344 height 64
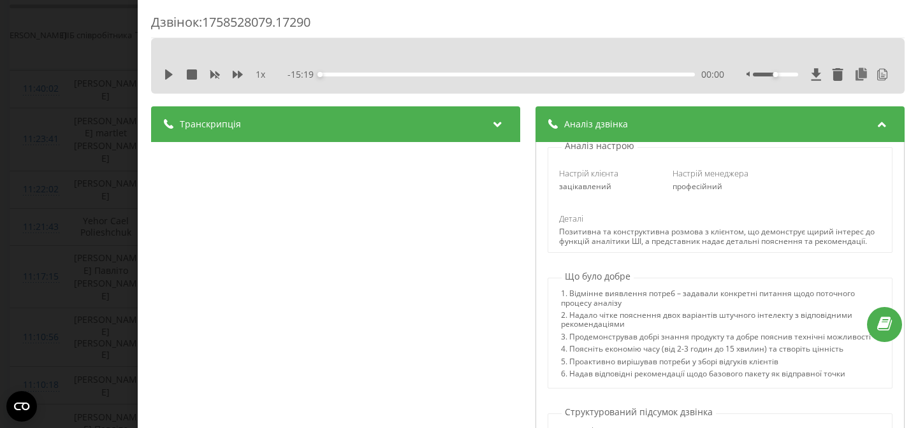
scroll to position [151, 0]
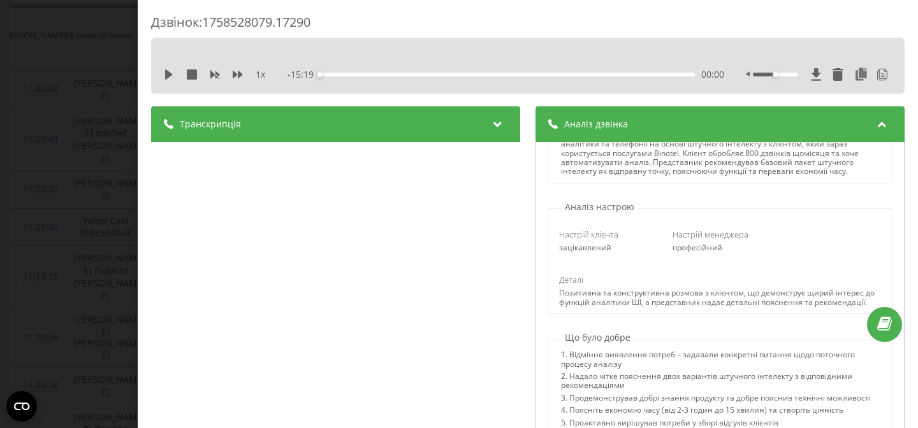
click at [578, 253] on font "зацікавлений" at bounding box center [585, 247] width 52 height 11
click at [711, 253] on font "професійний" at bounding box center [697, 247] width 50 height 11
click at [710, 253] on font "професійний" at bounding box center [697, 247] width 50 height 11
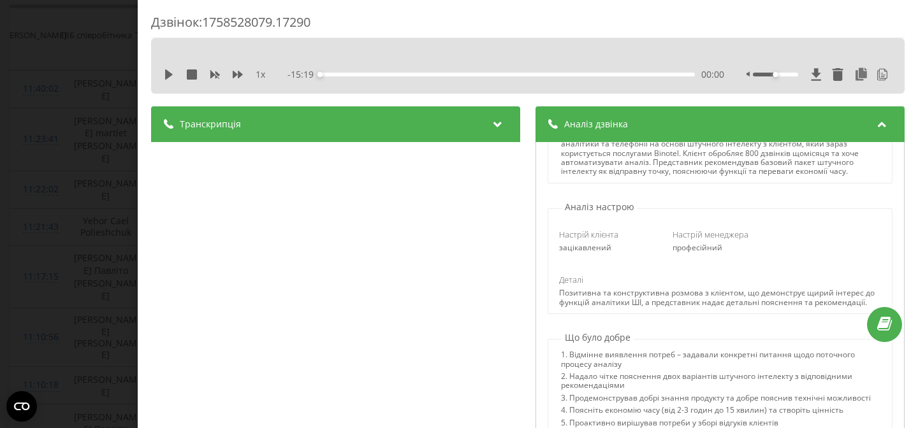
click at [580, 253] on font "зацікавлений" at bounding box center [585, 247] width 52 height 11
click at [699, 253] on font "професійний" at bounding box center [697, 247] width 50 height 11
click at [584, 253] on font "зацікавлений" at bounding box center [585, 247] width 52 height 11
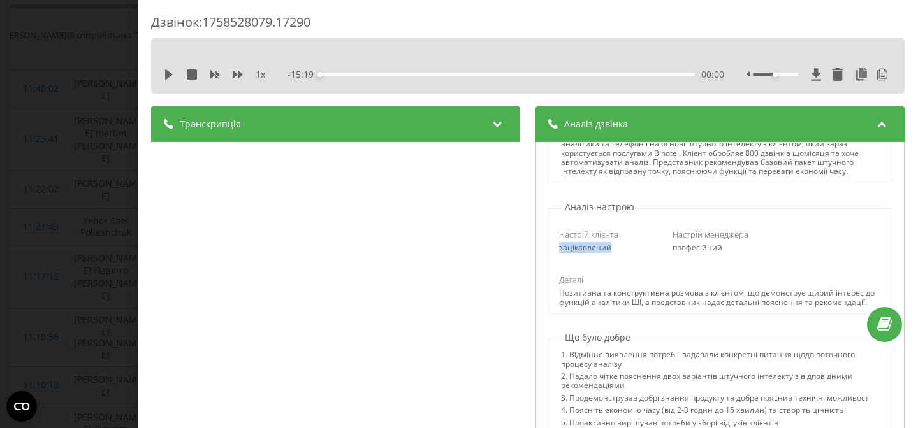
click at [584, 253] on font "зацікавлений" at bounding box center [585, 247] width 52 height 11
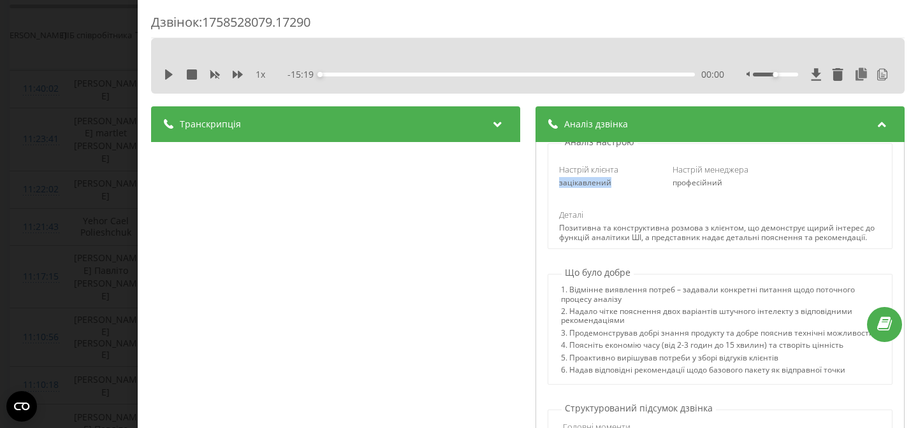
scroll to position [221, 0]
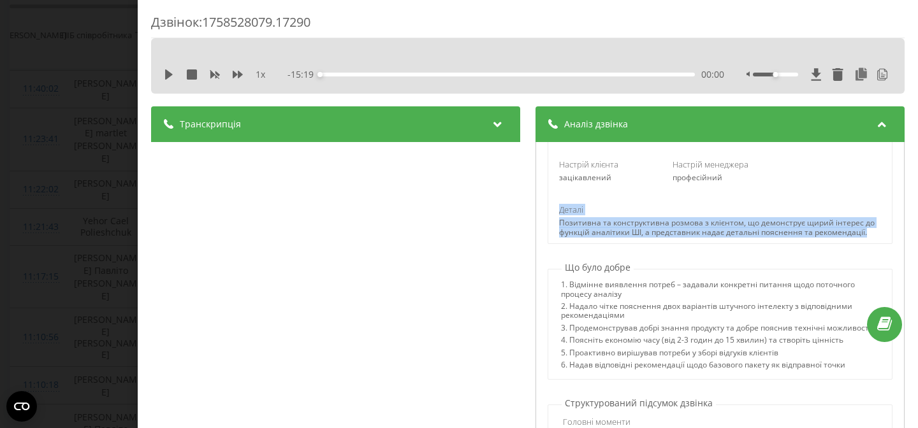
drag, startPoint x: 553, startPoint y: 224, endPoint x: 856, endPoint y: 261, distance: 305.1
click at [850, 244] on div "Настрій клієнта зацікавлений Настрій менеджера професійний Деталі Позитивна та …" at bounding box center [719, 193] width 343 height 101
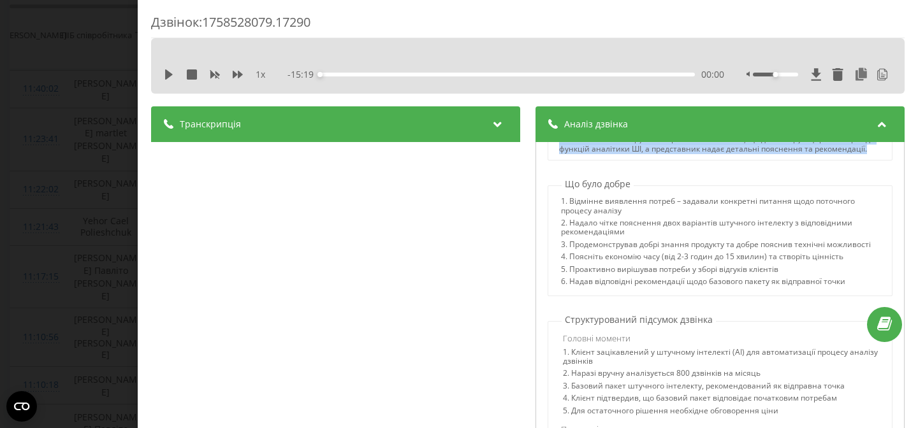
scroll to position [314, 0]
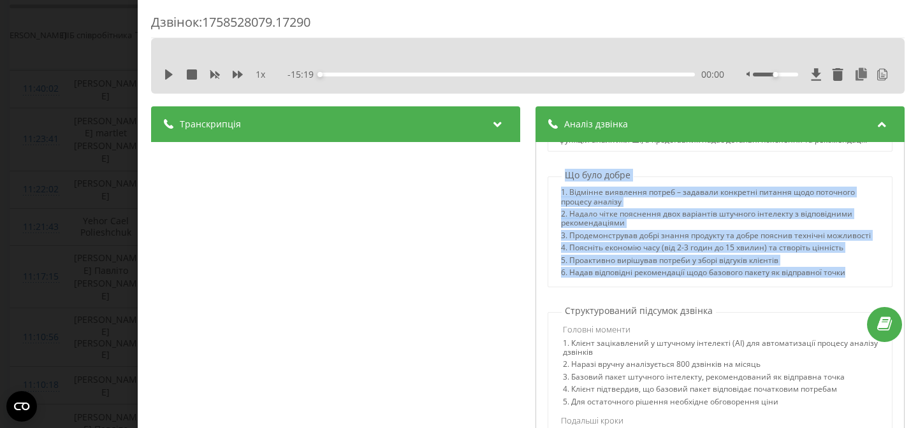
drag, startPoint x: 558, startPoint y: 187, endPoint x: 869, endPoint y: 291, distance: 327.9
click at [869, 287] on div "Що було добре 1. Відмінне виявлення потреб – задавали конкретні питання щодо по…" at bounding box center [719, 228] width 355 height 119
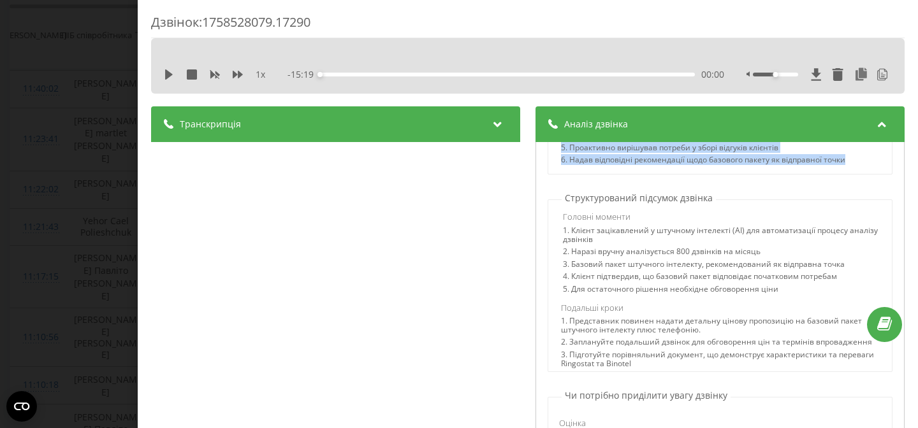
scroll to position [435, 0]
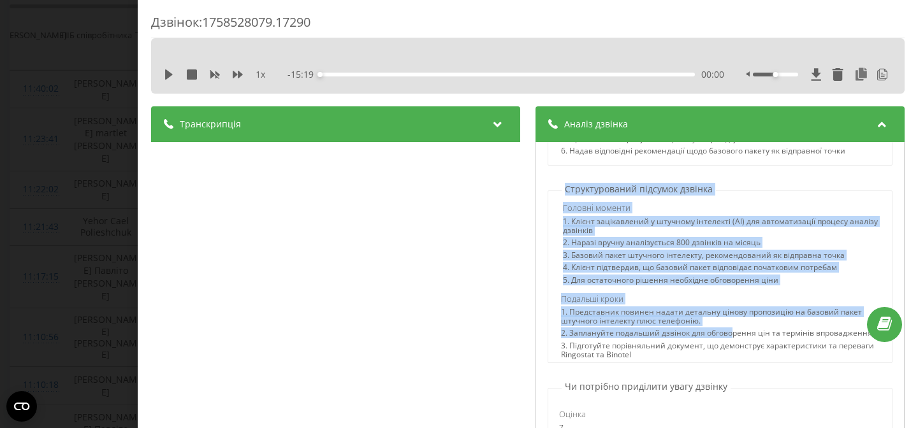
drag, startPoint x: 565, startPoint y: 201, endPoint x: 734, endPoint y: 346, distance: 223.3
click at [732, 346] on div "Структурований підсумок дзвінка Головні моменти 1. Клієнт зацікавлений у штучно…" at bounding box center [719, 273] width 355 height 180
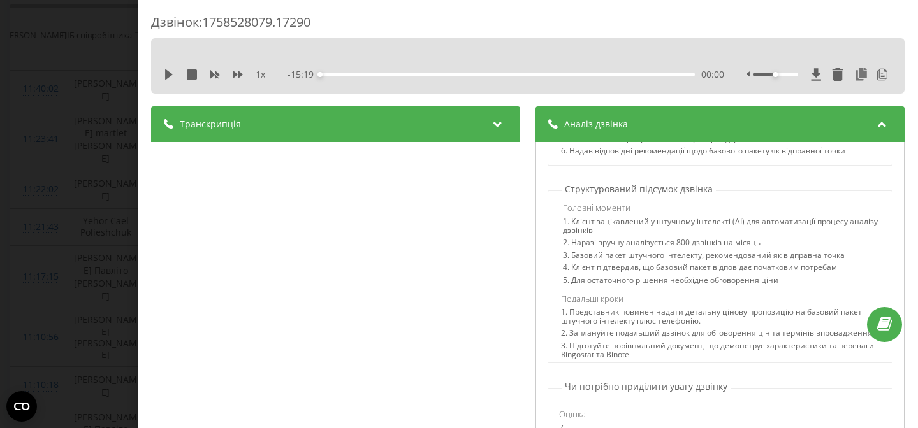
click at [732, 288] on div "5. Для остаточного рішення необхідне обговорення ціни" at bounding box center [721, 282] width 317 height 12
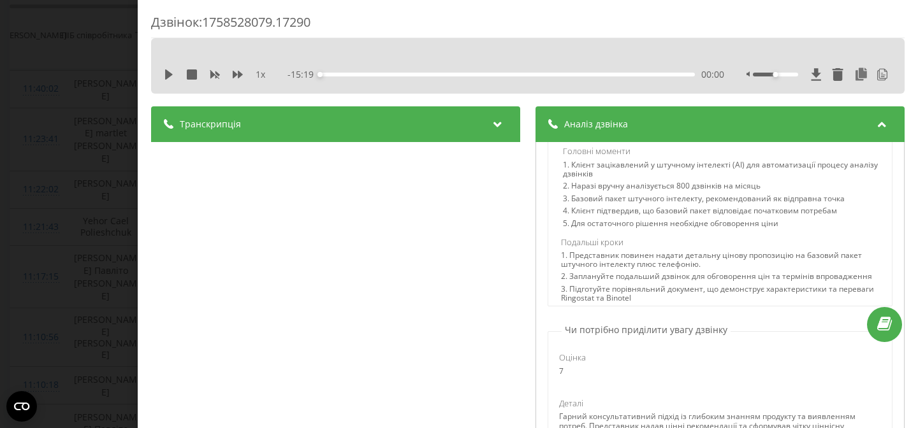
scroll to position [493, 0]
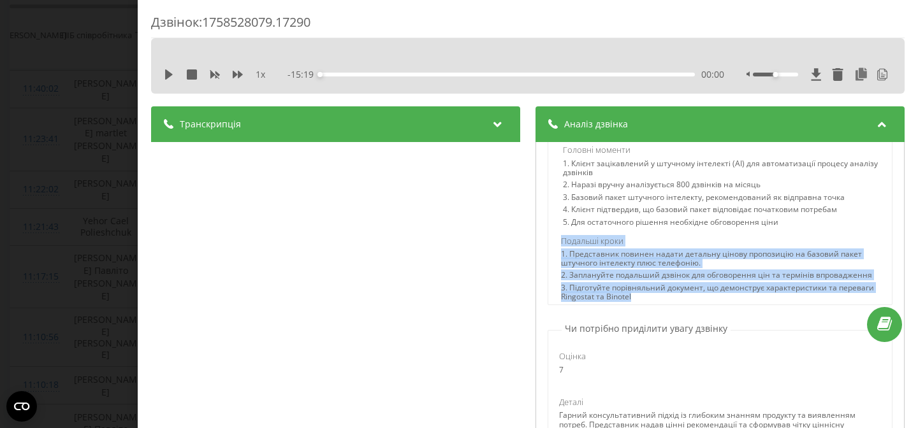
drag, startPoint x: 639, startPoint y: 309, endPoint x: 556, endPoint y: 253, distance: 100.1
click at [555, 253] on div "Головні моменти 1. Клієнт зацікавлений у штучному інтелекті (AI) для автоматиза…" at bounding box center [719, 221] width 343 height 167
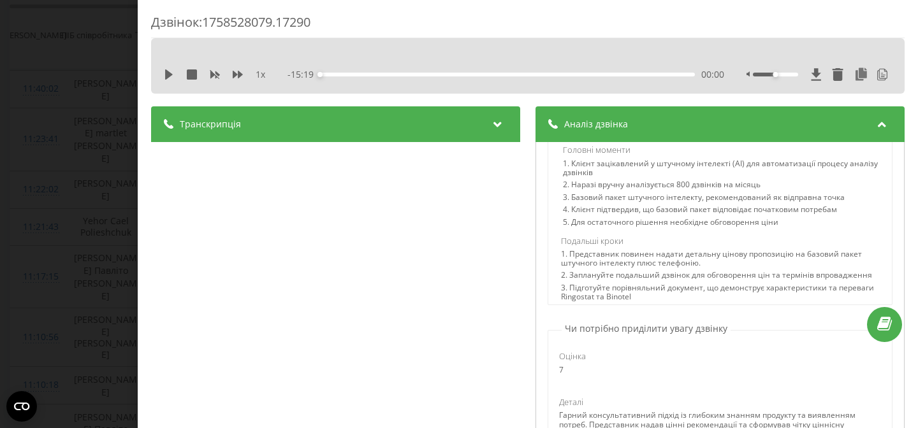
click at [628, 302] on font "3. Підготуйте порівняльний документ, що демонструє характеристики та переваги R…" at bounding box center [717, 292] width 313 height 20
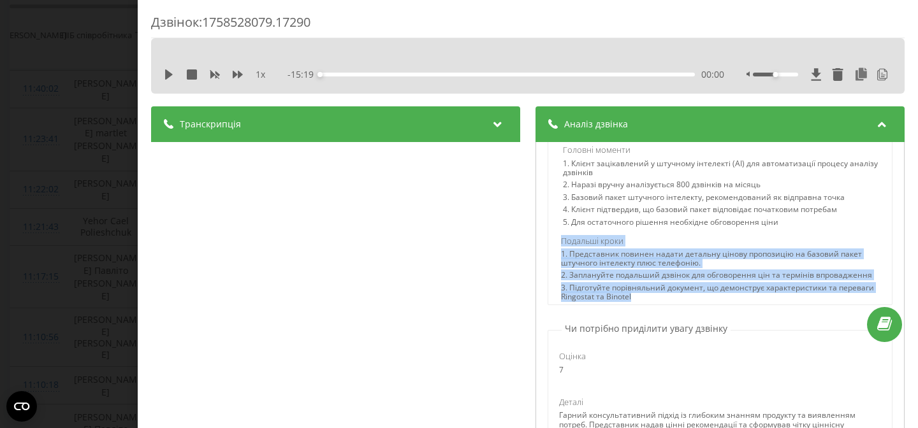
drag, startPoint x: 634, startPoint y: 306, endPoint x: 556, endPoint y: 254, distance: 93.7
click at [556, 254] on div "Головні моменти 1. Клієнт зацікавлений у штучному інтелекті (AI) для автоматиза…" at bounding box center [719, 221] width 343 height 167
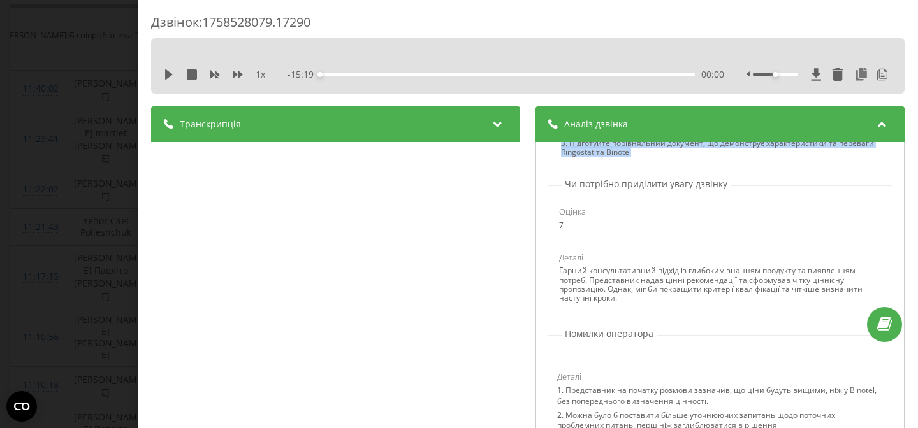
scroll to position [635, 0]
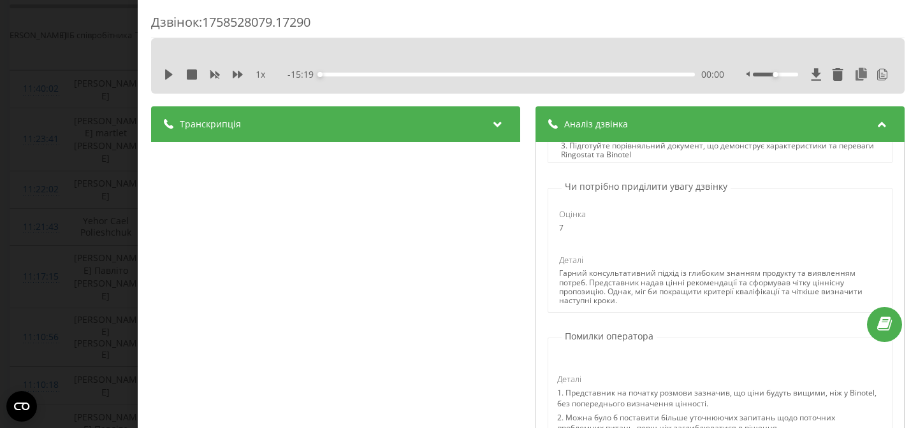
click at [593, 193] on p "Чи потрібно приділити увагу дзвінку" at bounding box center [645, 186] width 169 height 13
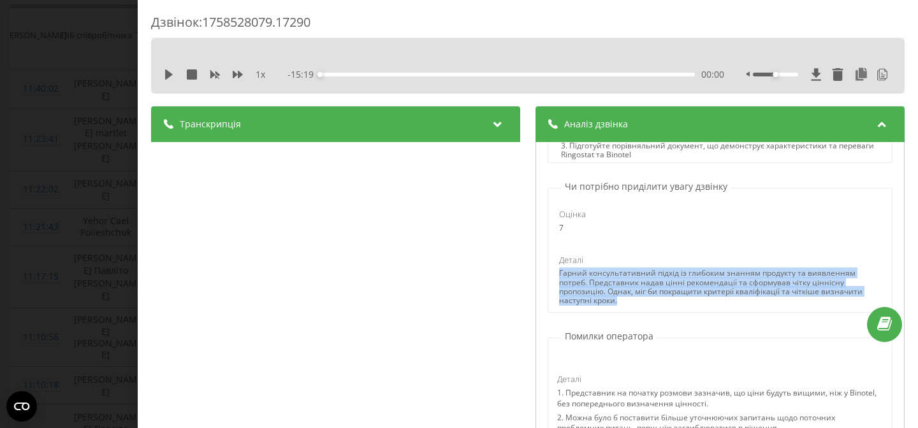
drag, startPoint x: 637, startPoint y: 319, endPoint x: 553, endPoint y: 284, distance: 91.5
click at [553, 285] on div "Оцінка 7 Деталі Гарний консультативний підхід із глибоким знанням продукту та в…" at bounding box center [719, 252] width 343 height 119
click at [553, 284] on div "Деталі Гарний консультативний підхід із глибоким знанням продукту та виявленням…" at bounding box center [719, 280] width 339 height 52
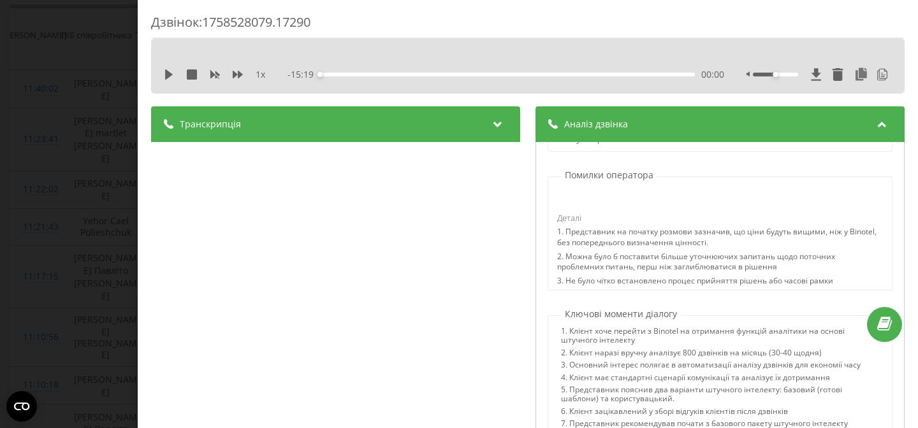
scroll to position [801, 0]
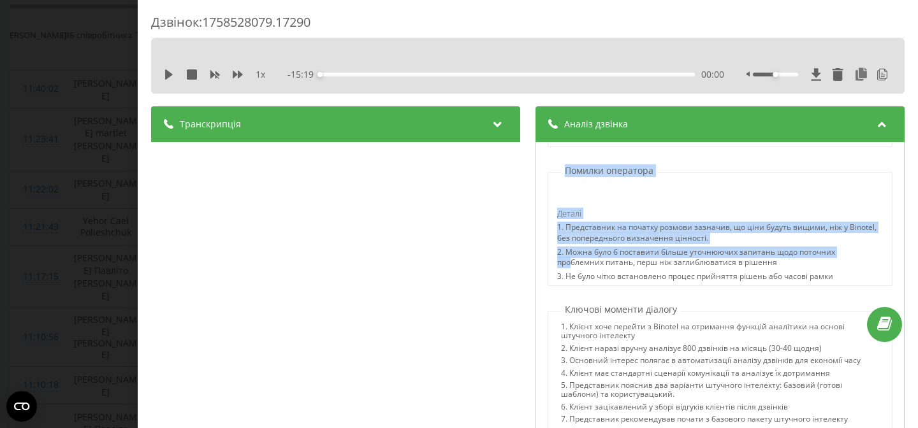
drag, startPoint x: 564, startPoint y: 185, endPoint x: 848, endPoint y: 268, distance: 295.5
click at [848, 268] on div "Помилки оператора Деталі 1. Представник на початку розмови зазначив, що ціни бу…" at bounding box center [719, 225] width 355 height 122
click at [835, 268] on font "2. Можна було б поставити більше уточнюючих запитань щодо поточних проблемних п…" at bounding box center [696, 258] width 278 height 22
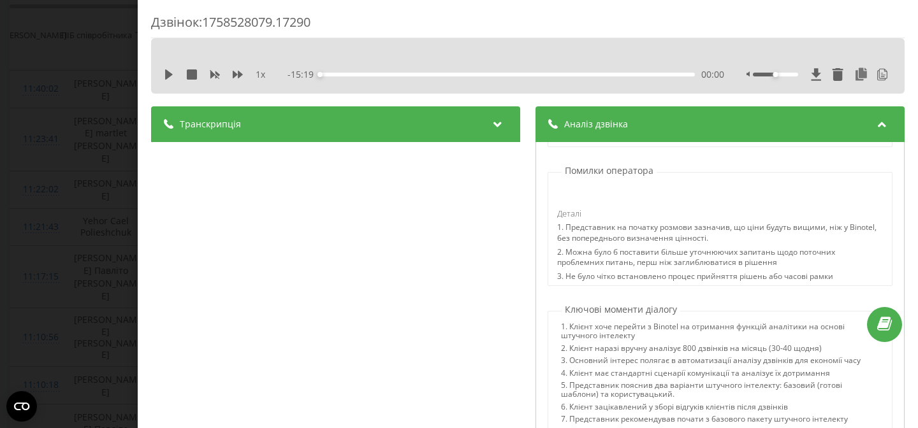
click at [565, 240] on font "1. Представник на початку розмови зазначив, що ціни будуть вищими, ніж у Binote…" at bounding box center [716, 233] width 319 height 22
click at [635, 268] on font "2. Можна було б поставити більше уточнюючих запитань щодо поточних проблемних п…" at bounding box center [696, 258] width 278 height 22
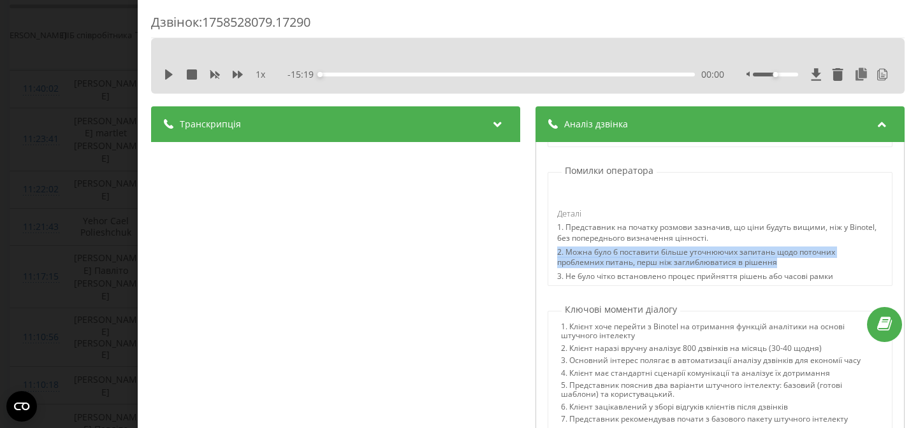
click at [635, 268] on font "2. Можна було б поставити більше уточнюючих запитань щодо поточних проблемних п…" at bounding box center [696, 258] width 278 height 22
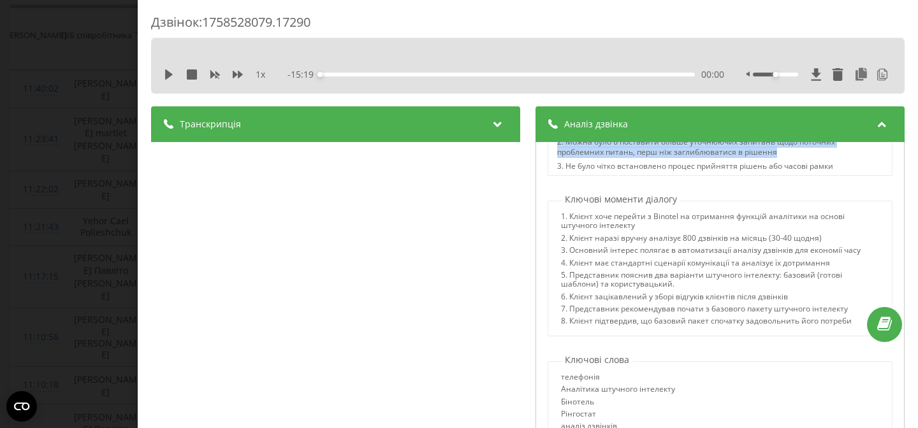
scroll to position [937, 0]
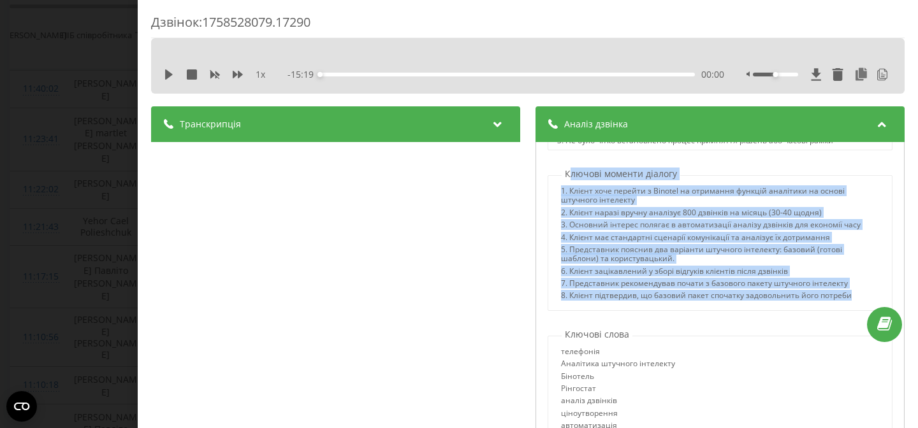
drag, startPoint x: 570, startPoint y: 184, endPoint x: 851, endPoint y: 321, distance: 312.4
click at [851, 311] on div "Ключові моменти діалогу 1. Клієнт хоче перейти з Binotel на отримання функцій а…" at bounding box center [719, 239] width 355 height 143
click at [851, 311] on div "1. Клієнт хоче перейти з Binotel на отримання функцій аналітики на основі штучн…" at bounding box center [719, 243] width 344 height 136
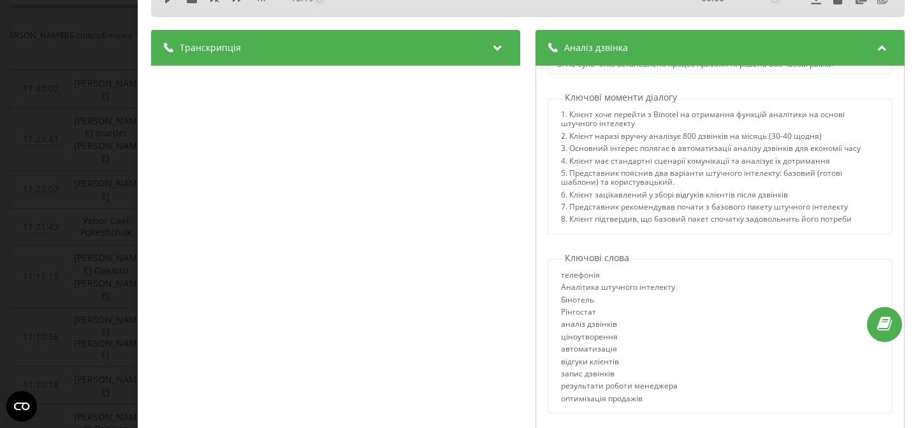
scroll to position [82, 0]
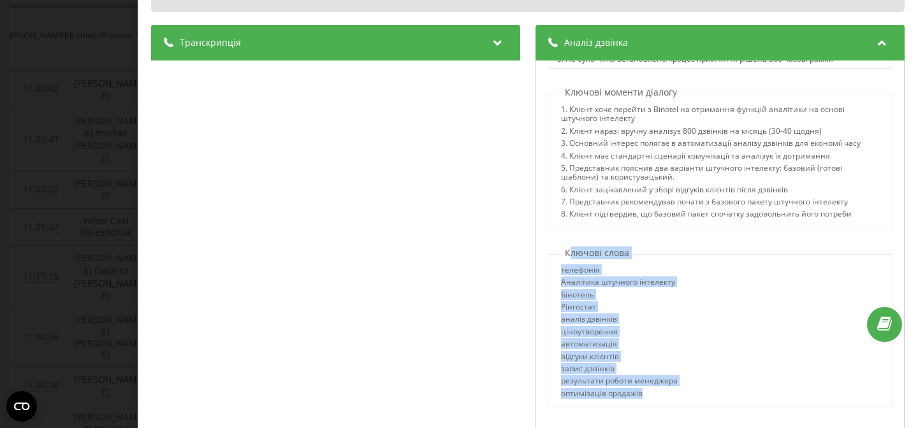
drag, startPoint x: 569, startPoint y: 265, endPoint x: 702, endPoint y: 410, distance: 197.1
click at [704, 409] on div "Ключові слова телефонія Аналітика штучного інтелекту Бінотель Рінгостат аналіз …" at bounding box center [719, 328] width 355 height 162
click at [702, 402] on div "телефонія Аналітика штучного інтелекту Бінотель Рінгостат аналіз дзвінків ціноу…" at bounding box center [719, 334] width 343 height 136
drag, startPoint x: 664, startPoint y: 409, endPoint x: 551, endPoint y: 261, distance: 186.5
click at [551, 261] on div "Ключові слова телефонія Аналітика штучного інтелекту Бінотель Рінгостат аналіз …" at bounding box center [719, 328] width 355 height 162
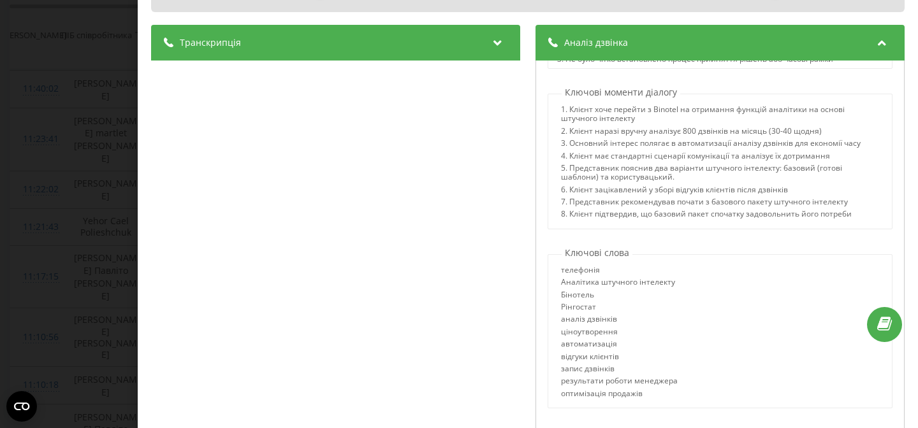
click at [652, 340] on div "ціноутворення" at bounding box center [619, 334] width 117 height 12
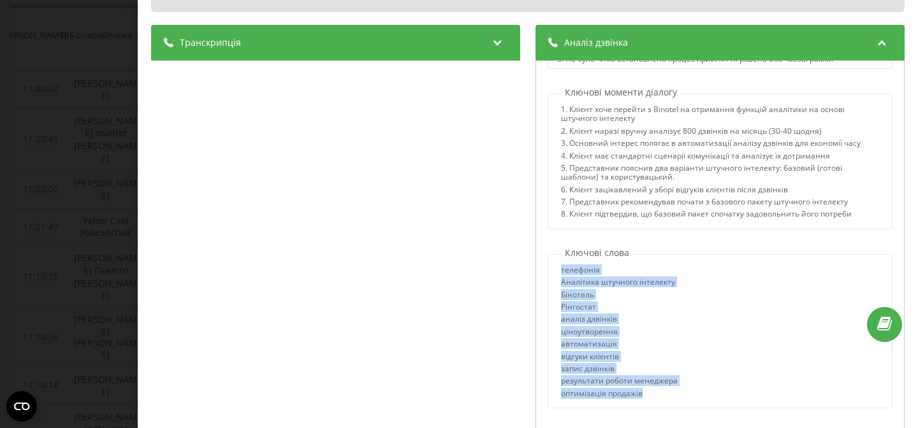
drag, startPoint x: 560, startPoint y: 278, endPoint x: 744, endPoint y: 417, distance: 230.7
click at [729, 402] on div "телефонія Аналітика штучного інтелекту Бінотель Рінгостат аналіз дзвінків ціноу…" at bounding box center [719, 334] width 343 height 136
click at [91, 211] on div "Дзвінок : 1758528079.17290 1 х - 15:19 00:00 00:00 Транскрипція 00:01 Алло! 00:…" at bounding box center [459, 214] width 918 height 428
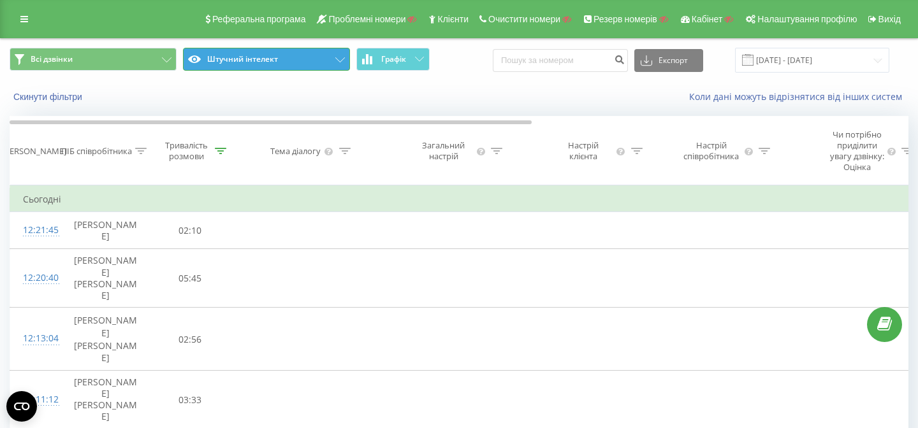
click at [263, 59] on font "Штучний інтелект" at bounding box center [242, 59] width 71 height 11
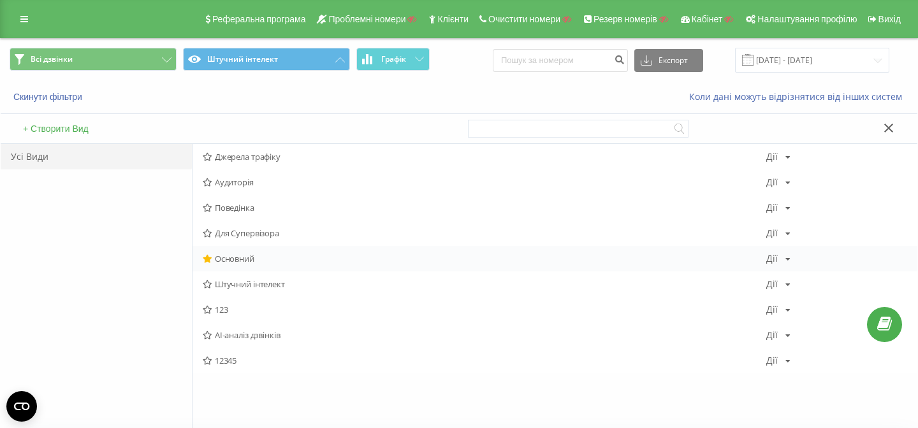
click at [255, 255] on span "Основний" at bounding box center [484, 258] width 563 height 9
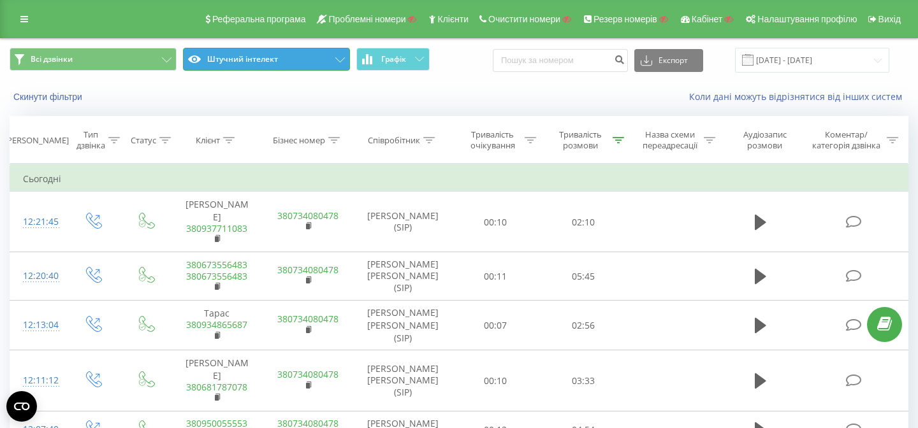
click at [243, 69] on button "Штучний інтелект" at bounding box center [266, 59] width 167 height 23
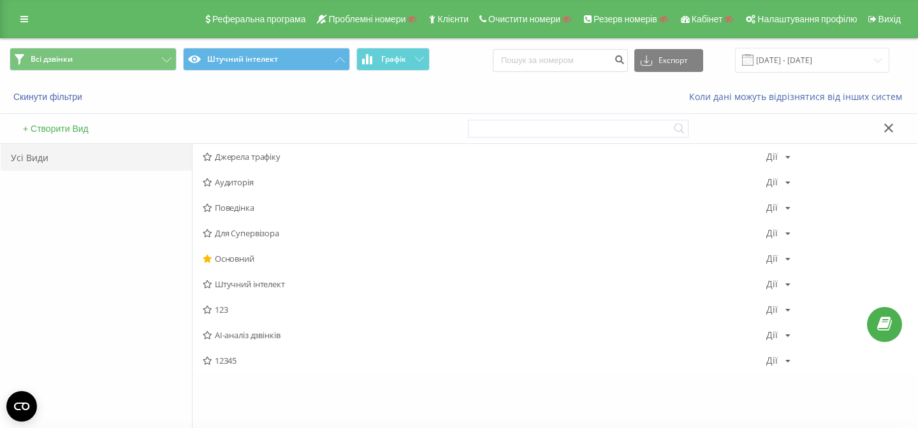
click at [266, 335] on font "AI-аналіз дзвінків" at bounding box center [248, 334] width 66 height 11
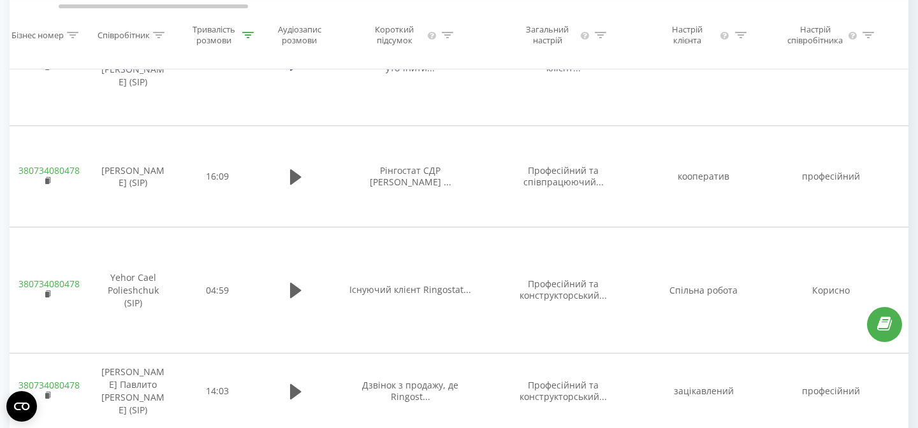
click at [389, 38] on font "Короткий підсумок" at bounding box center [394, 35] width 39 height 22
